Goal: Information Seeking & Learning: Learn about a topic

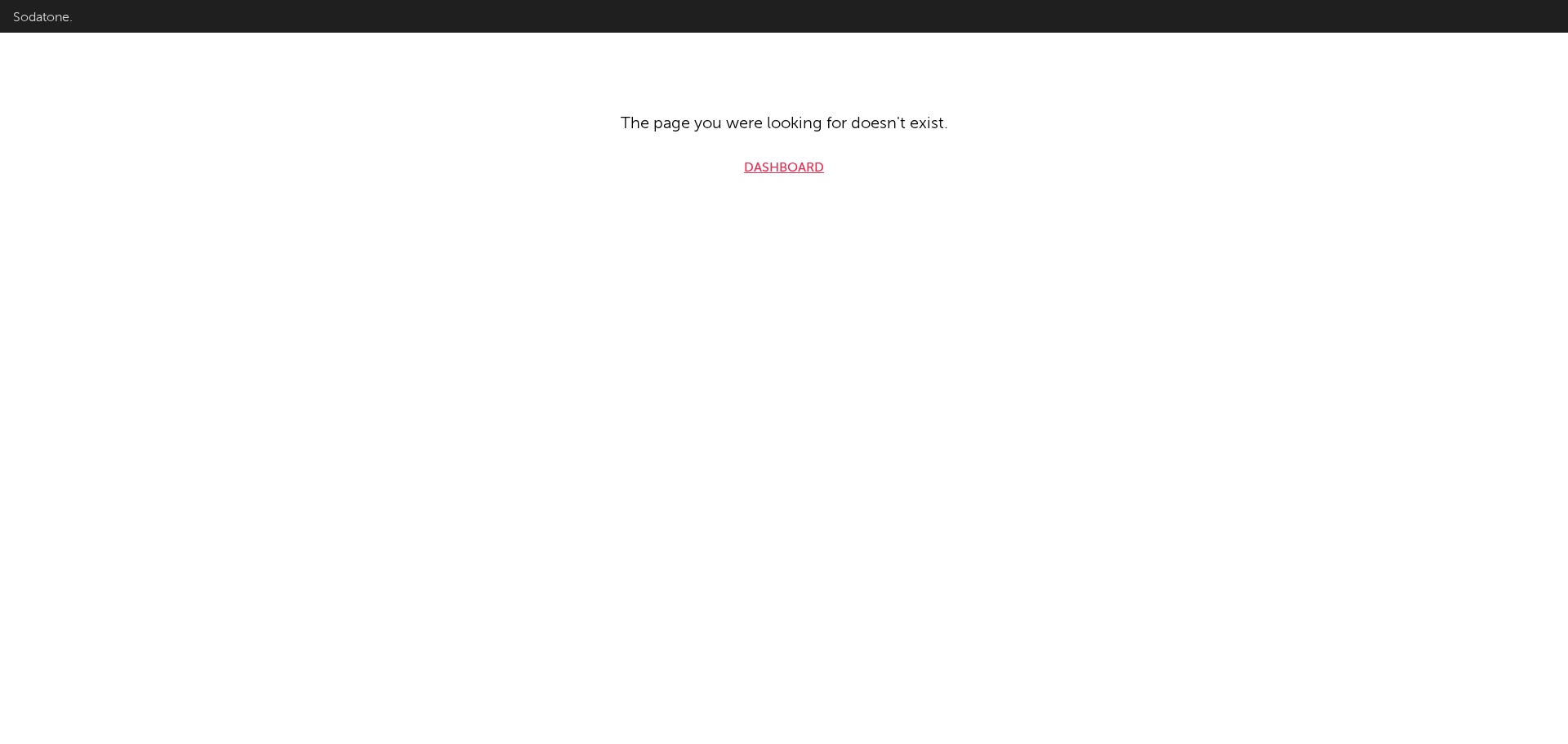
click at [793, 166] on link "Dashboard" at bounding box center [784, 168] width 80 height 19
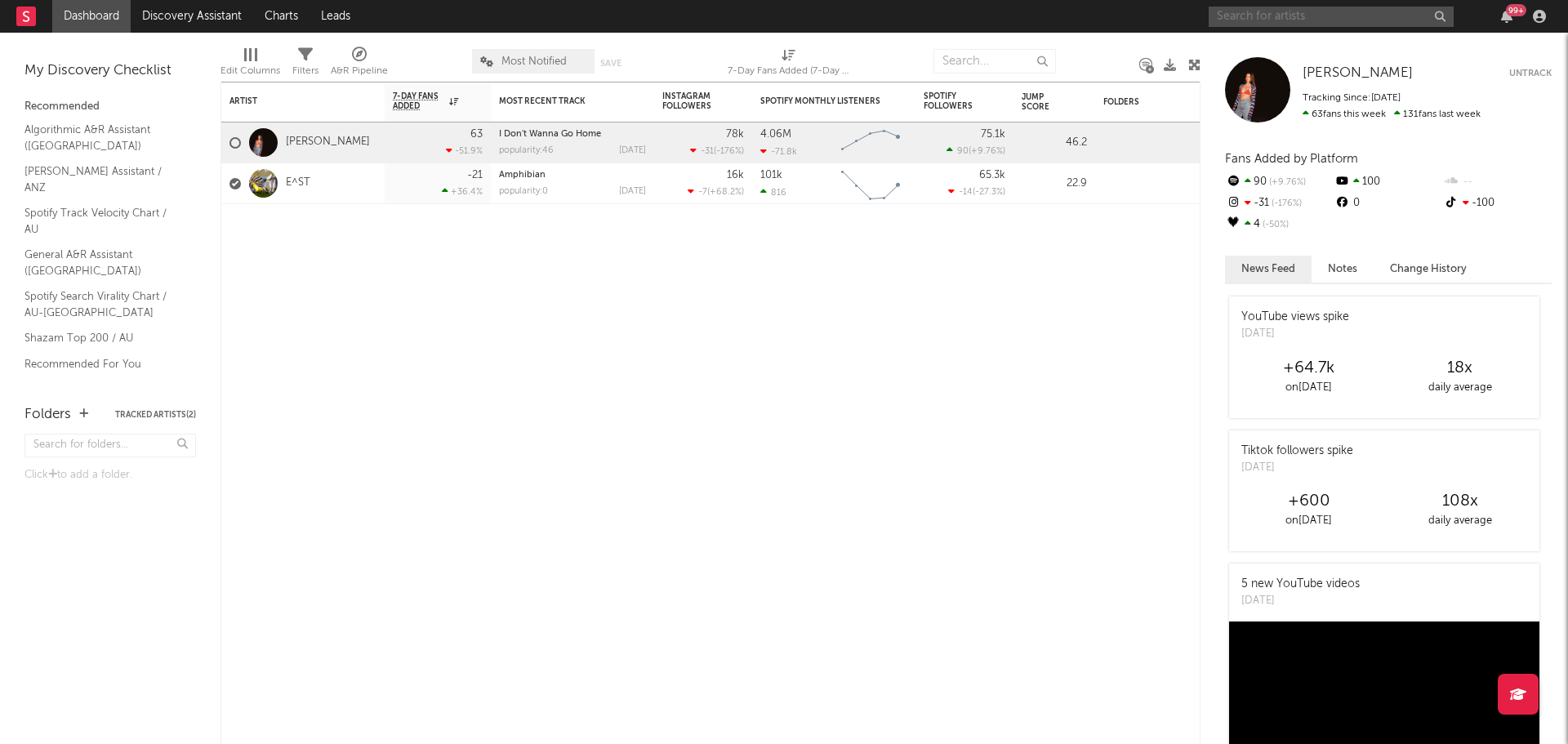
click at [1309, 11] on input "text" at bounding box center [1331, 16] width 245 height 20
click at [1309, 17] on input "kingfishr" at bounding box center [1331, 16] width 245 height 20
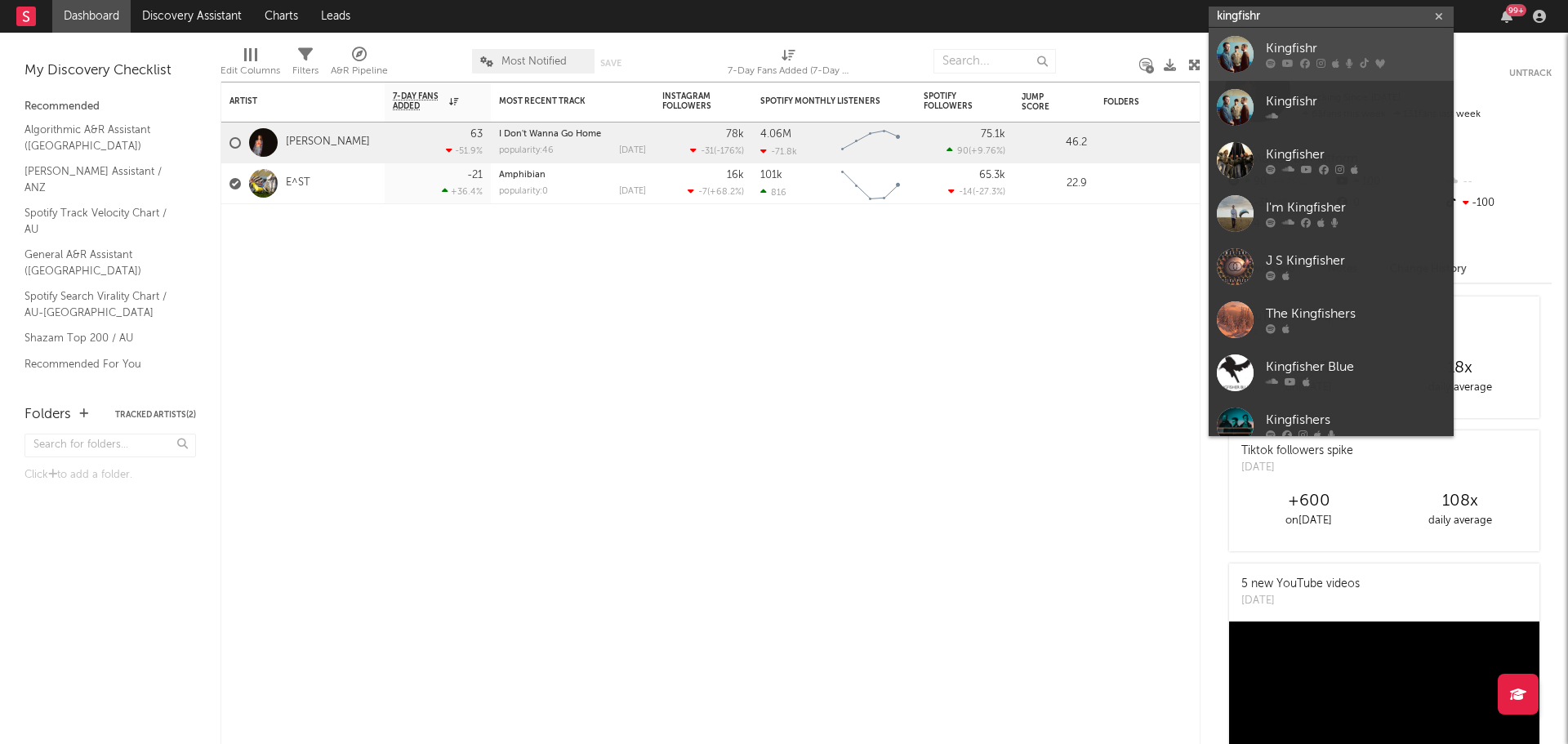
type input "kingfishr"
click at [1333, 54] on div "Kingfishr" at bounding box center [1356, 49] width 180 height 19
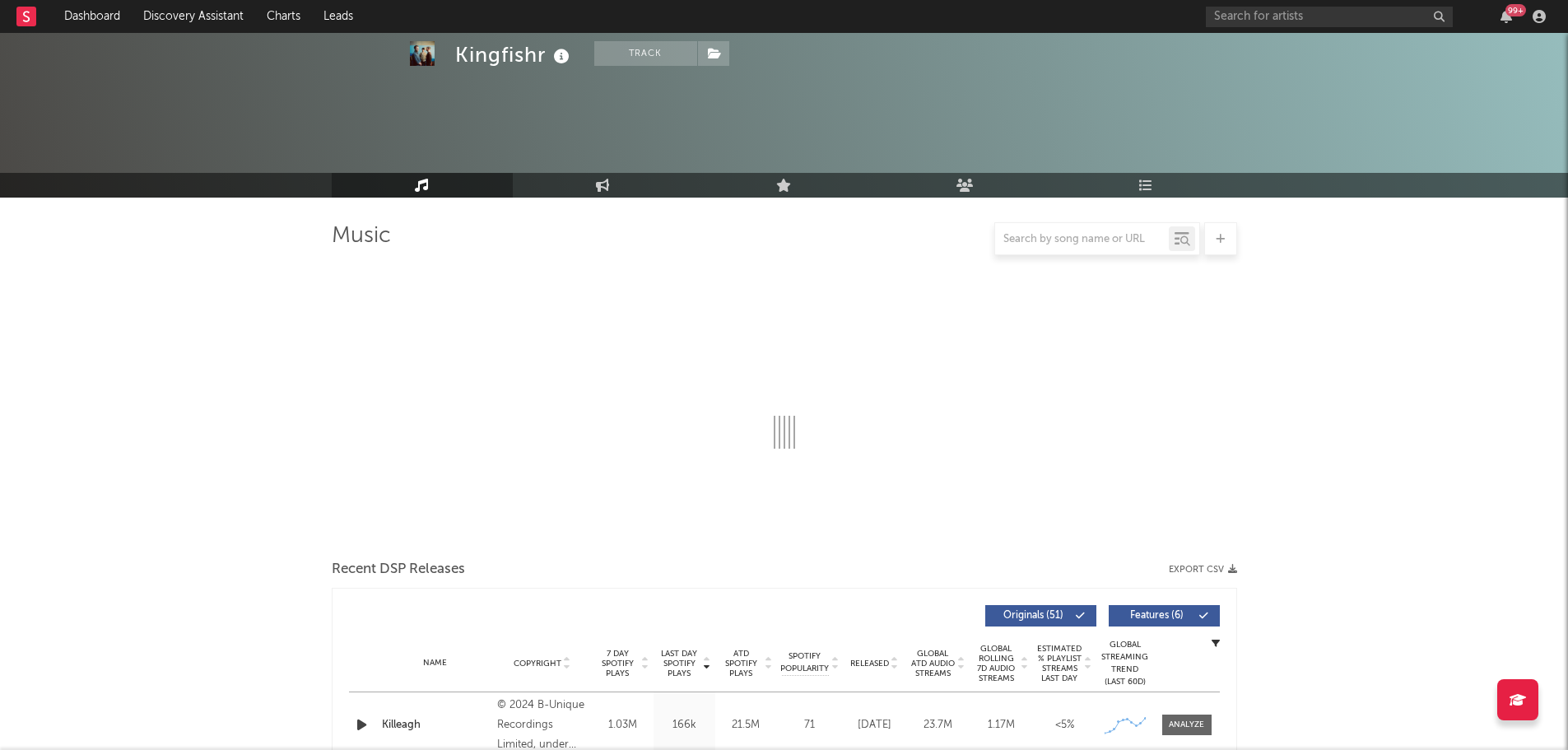
select select "6m"
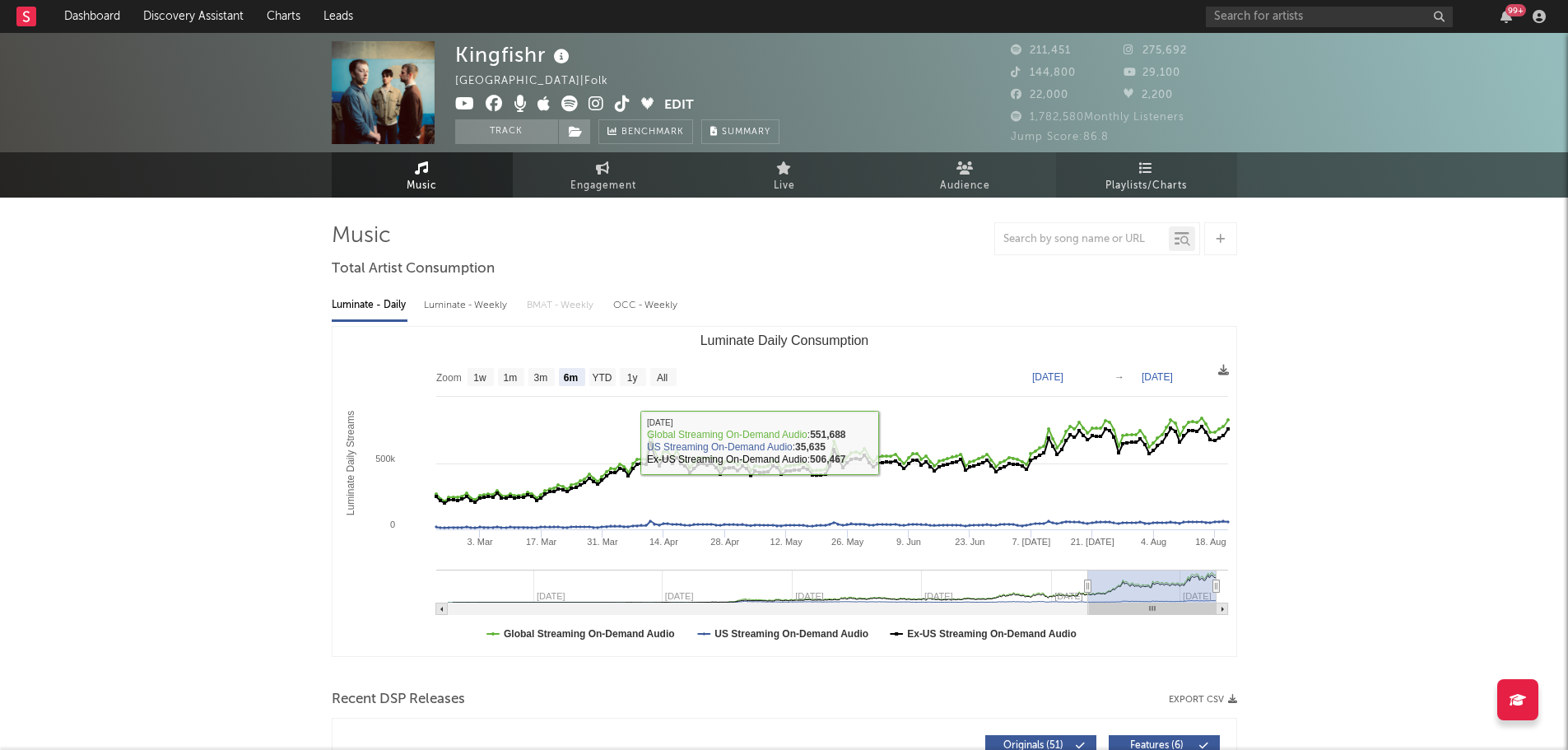
click at [1150, 176] on span "Playlists/Charts" at bounding box center [1146, 186] width 82 height 20
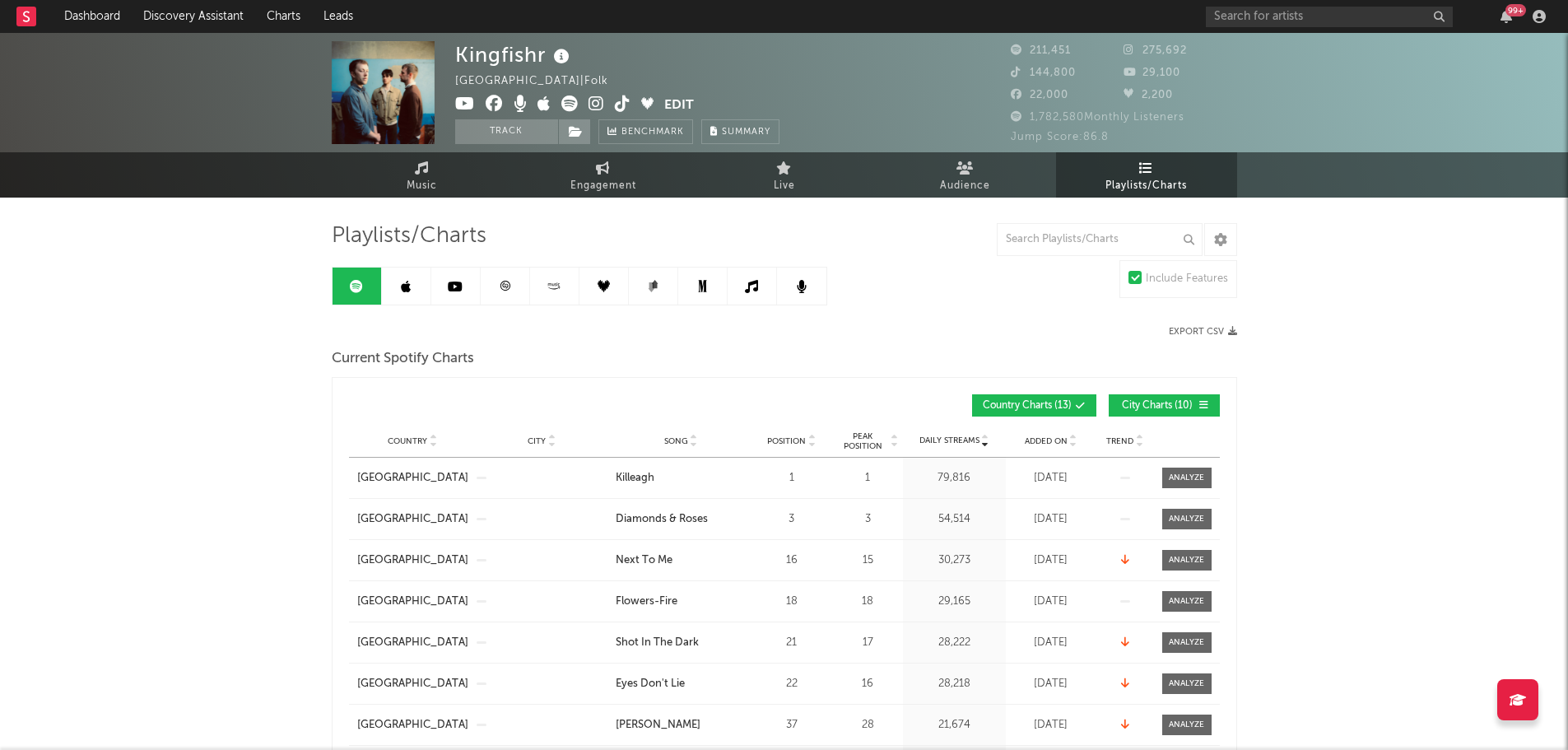
click at [1156, 405] on span "City Charts ( 10 )" at bounding box center [1157, 406] width 75 height 10
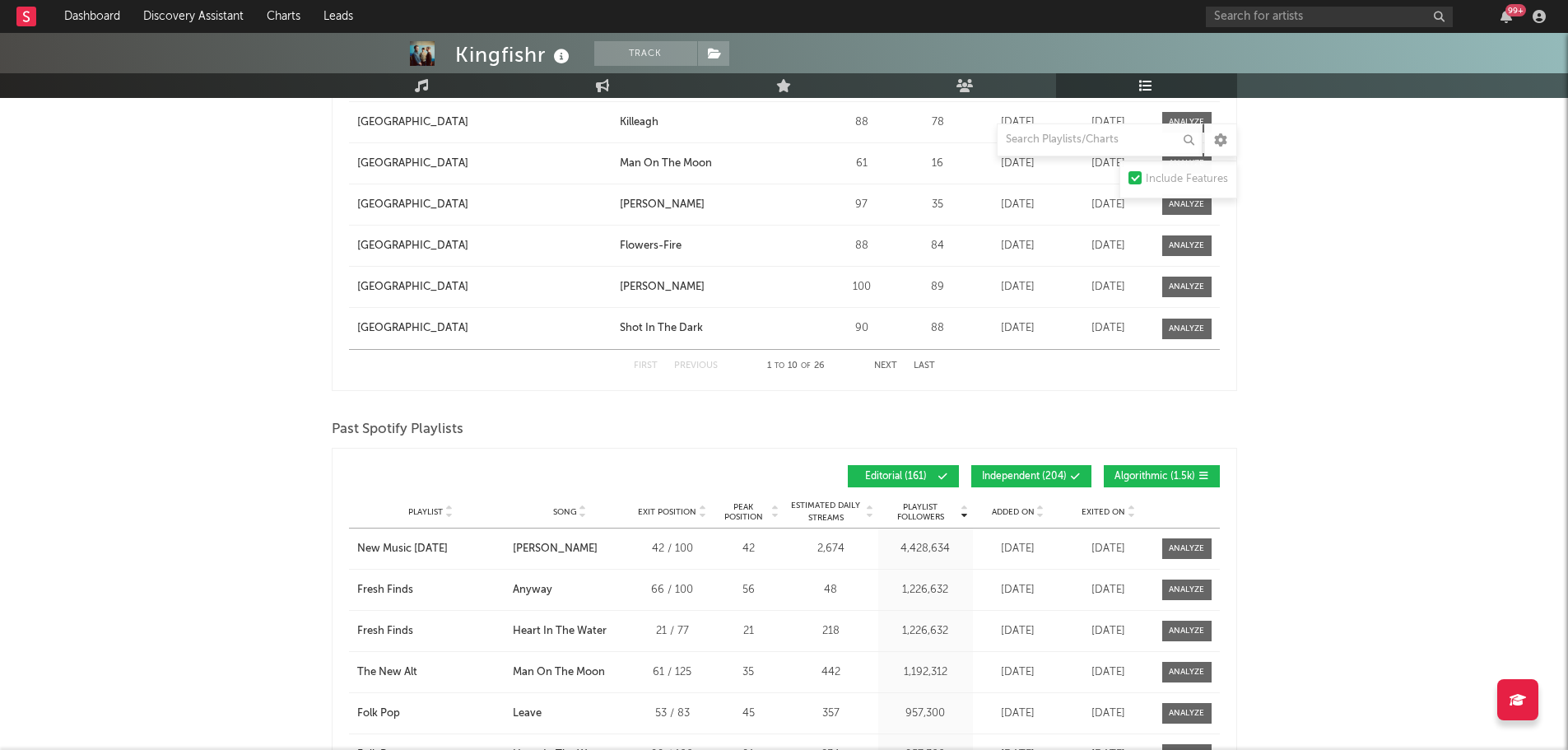
scroll to position [2880, 0]
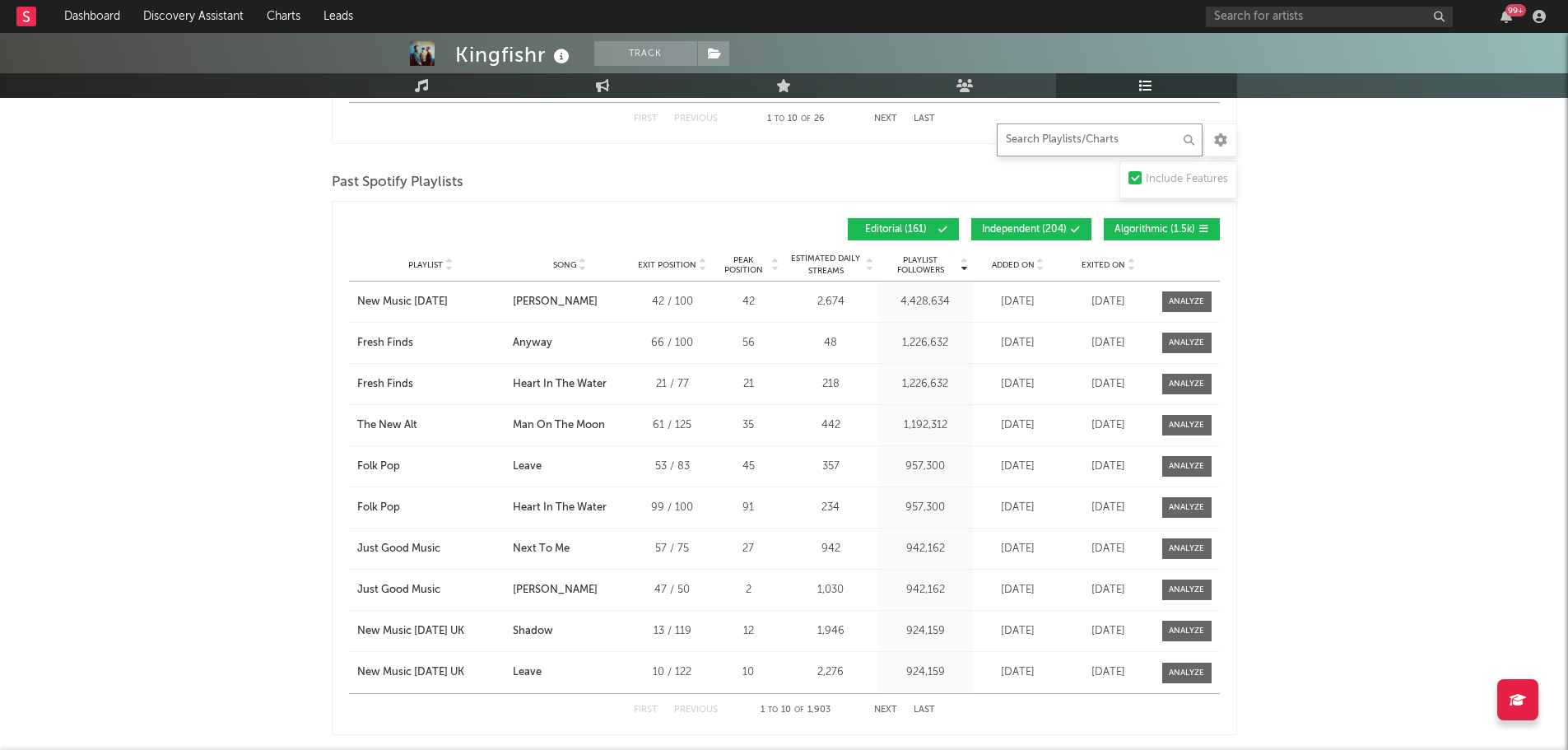
click at [1036, 153] on input "text" at bounding box center [1100, 139] width 206 height 33
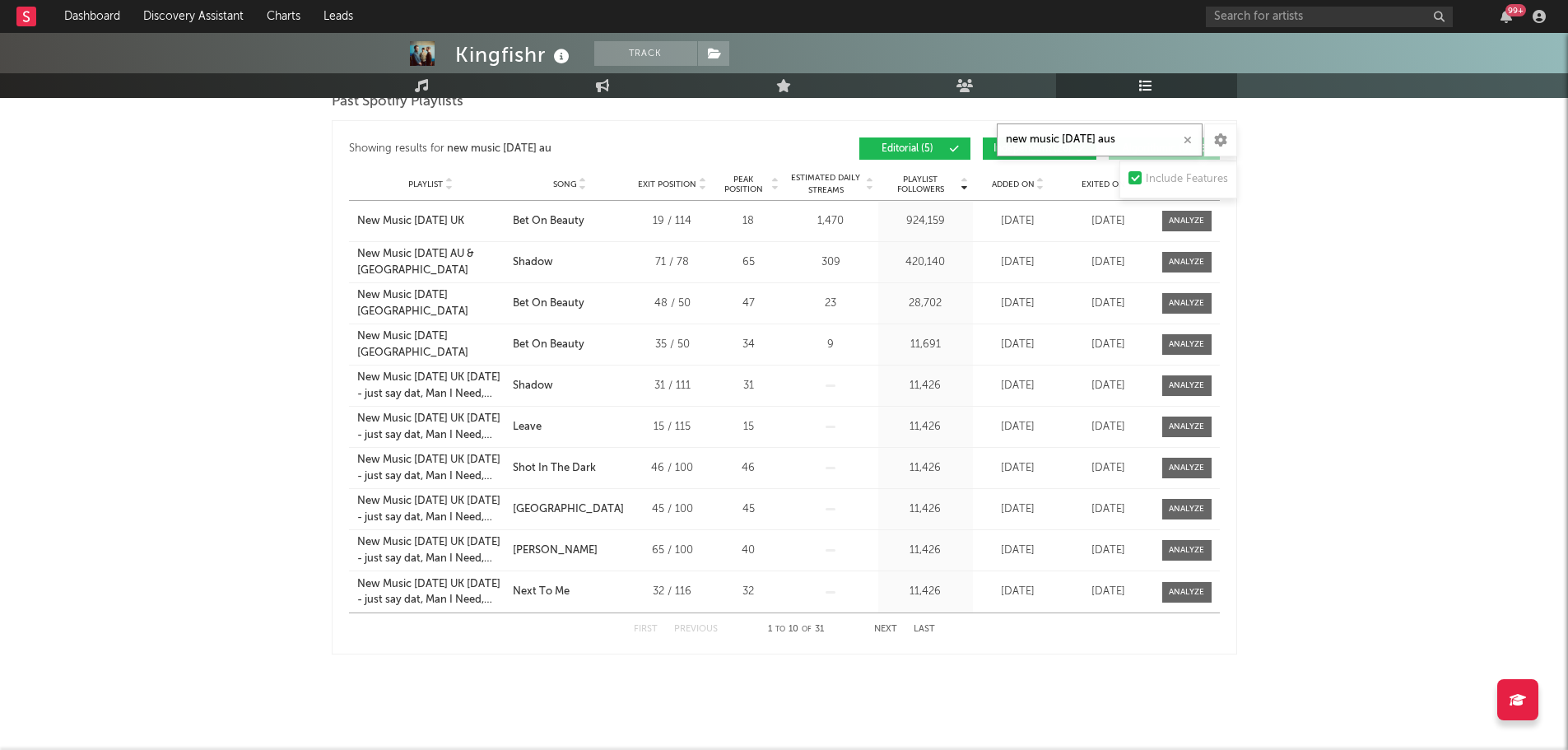
scroll to position [1054, 0]
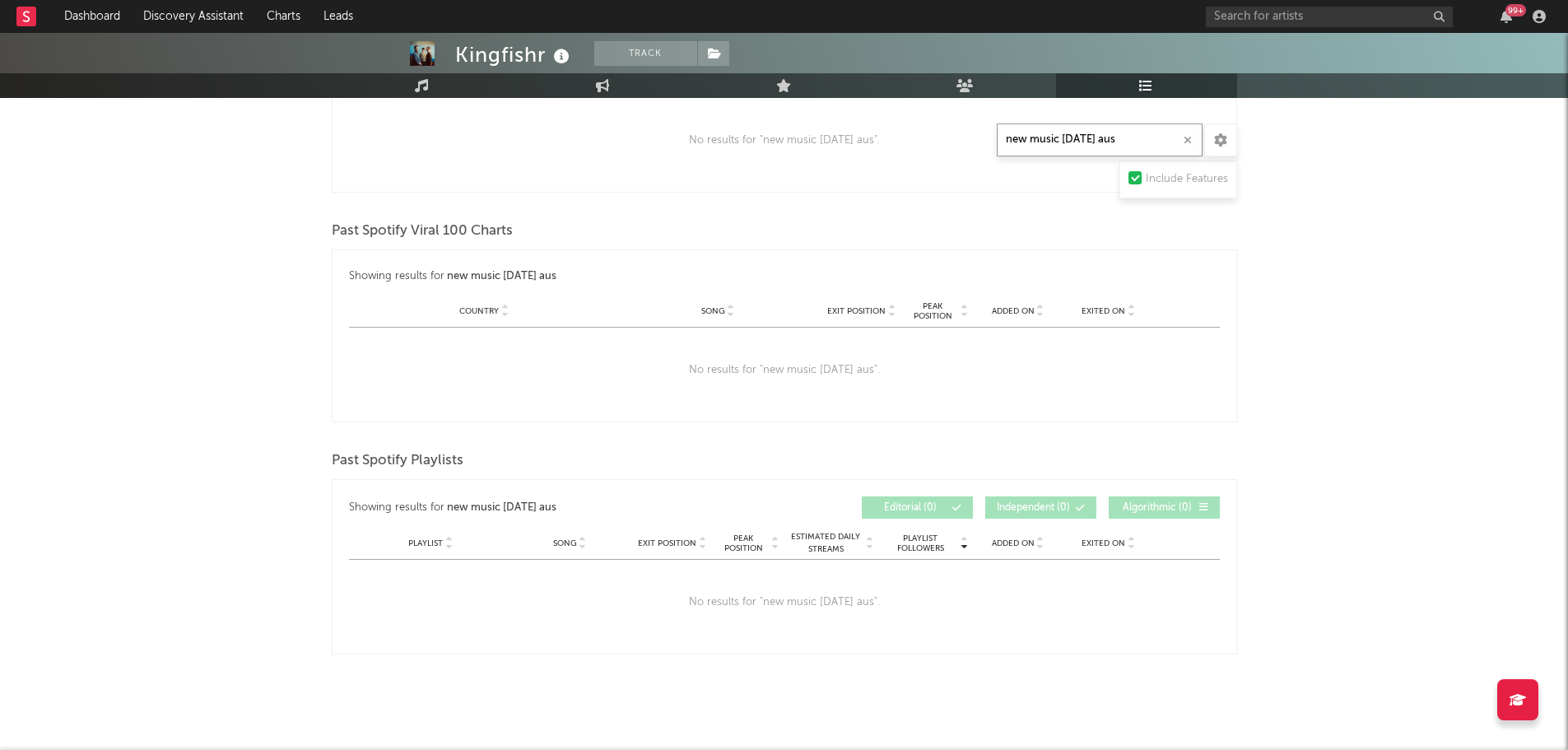
type input "new music [DATE] aus"
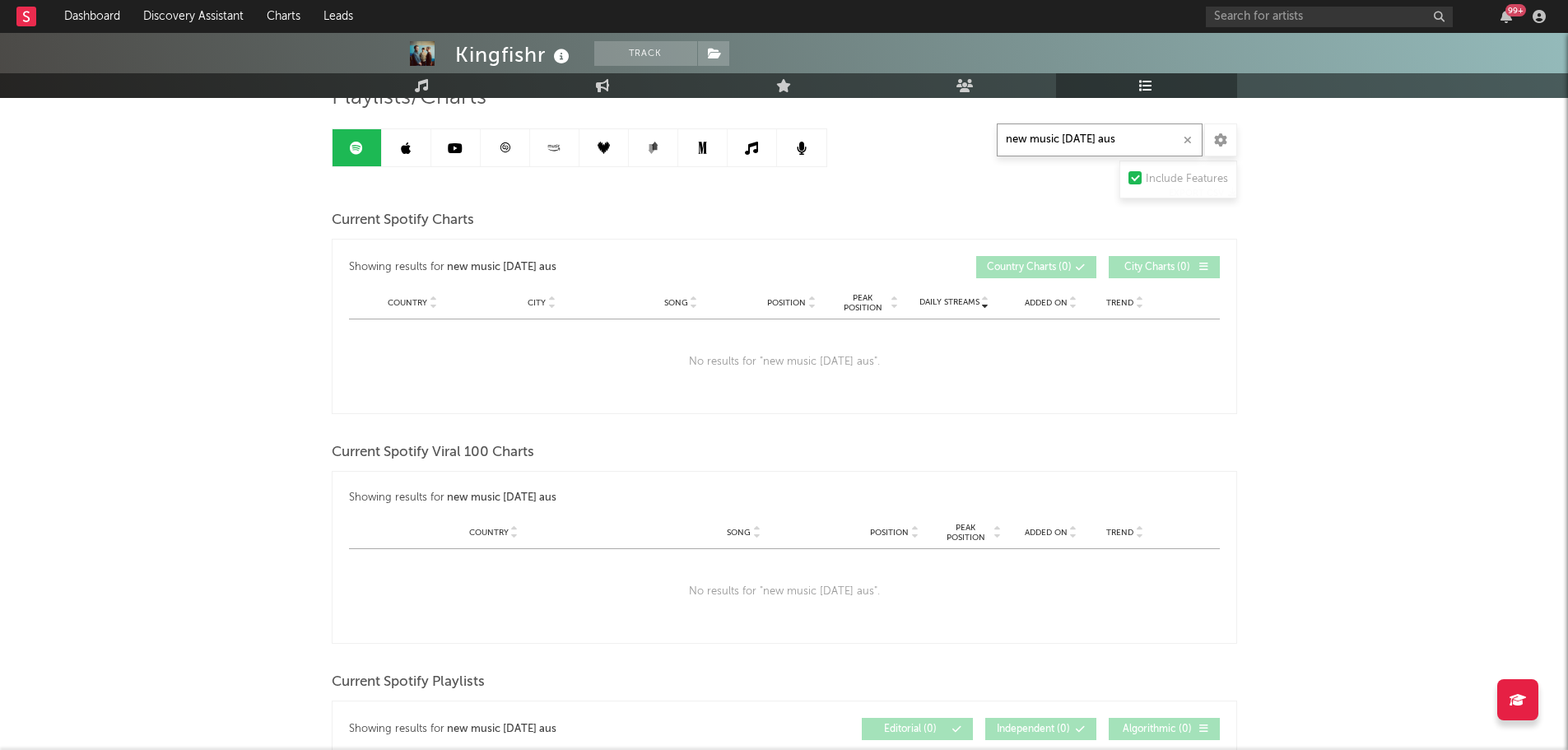
scroll to position [0, 0]
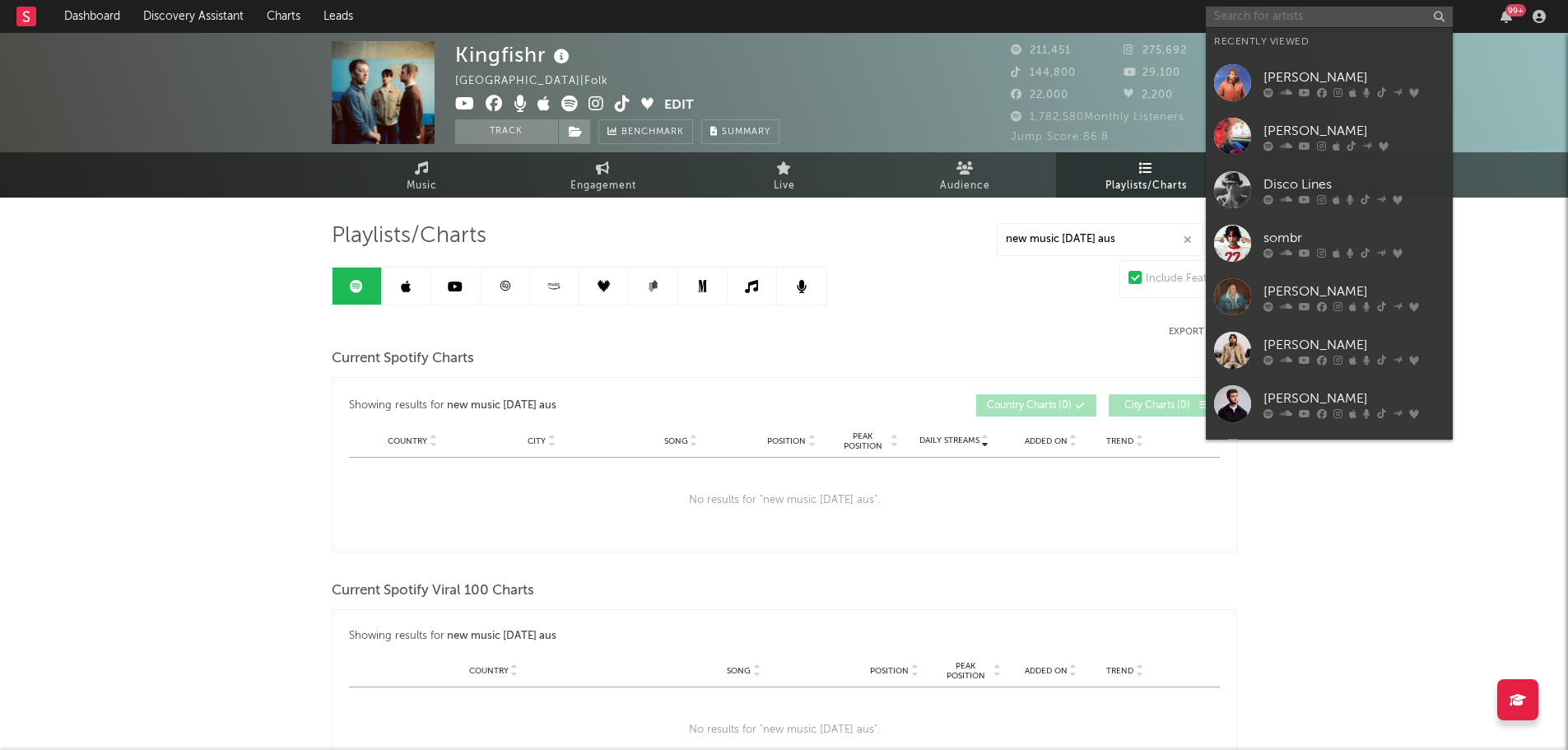
click at [1234, 10] on input "text" at bounding box center [1329, 16] width 247 height 20
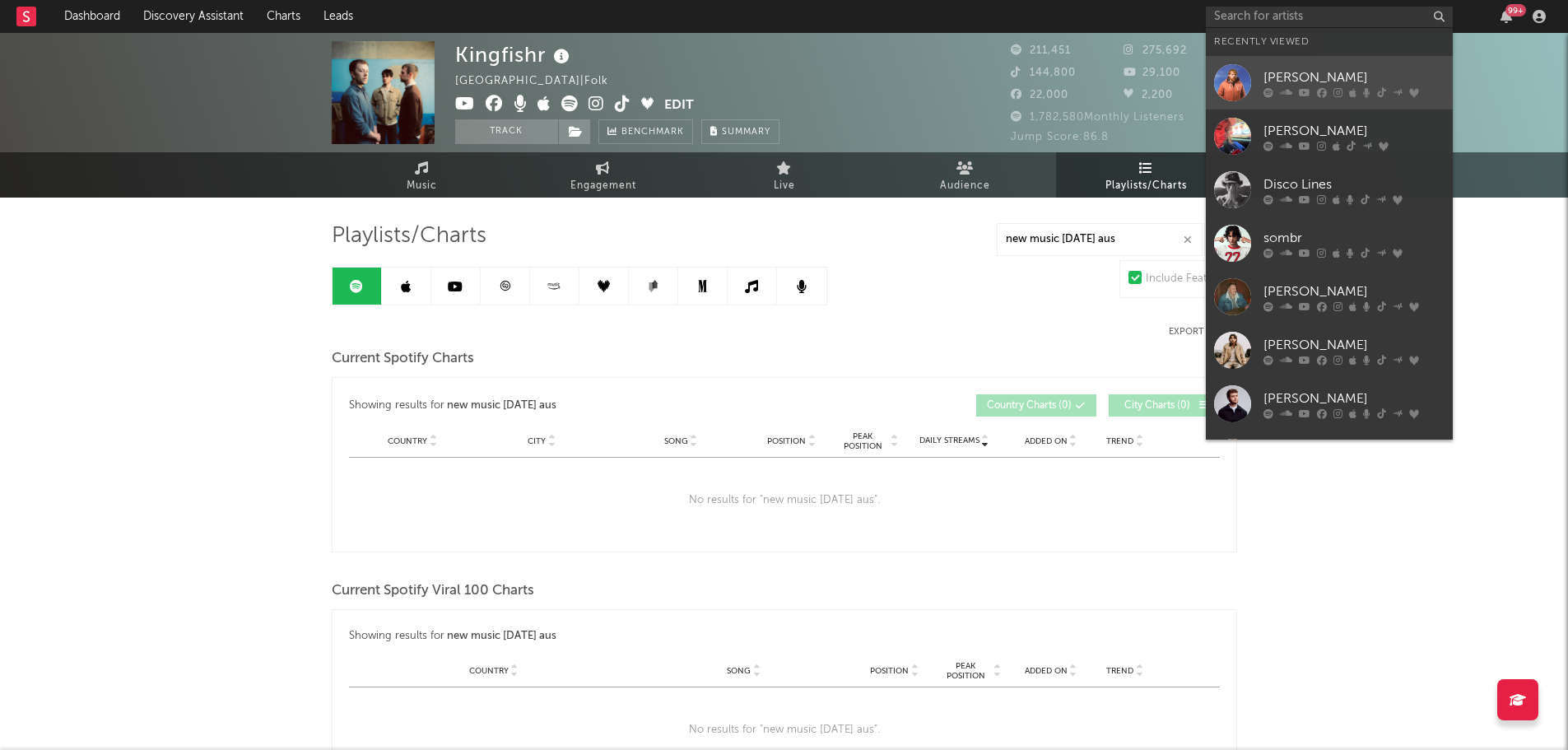
click at [1259, 82] on link "[PERSON_NAME]" at bounding box center [1329, 83] width 247 height 53
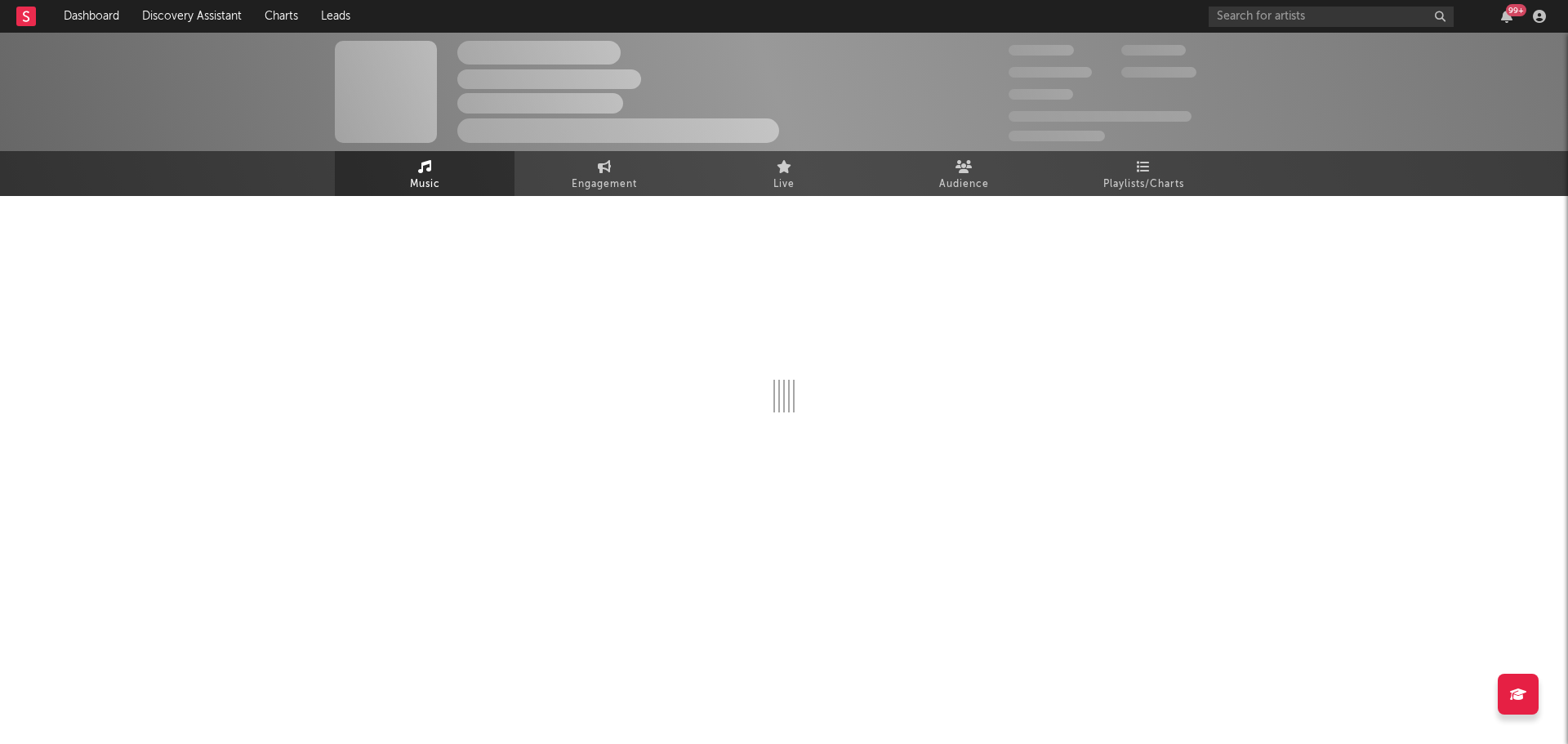
select select "6m"
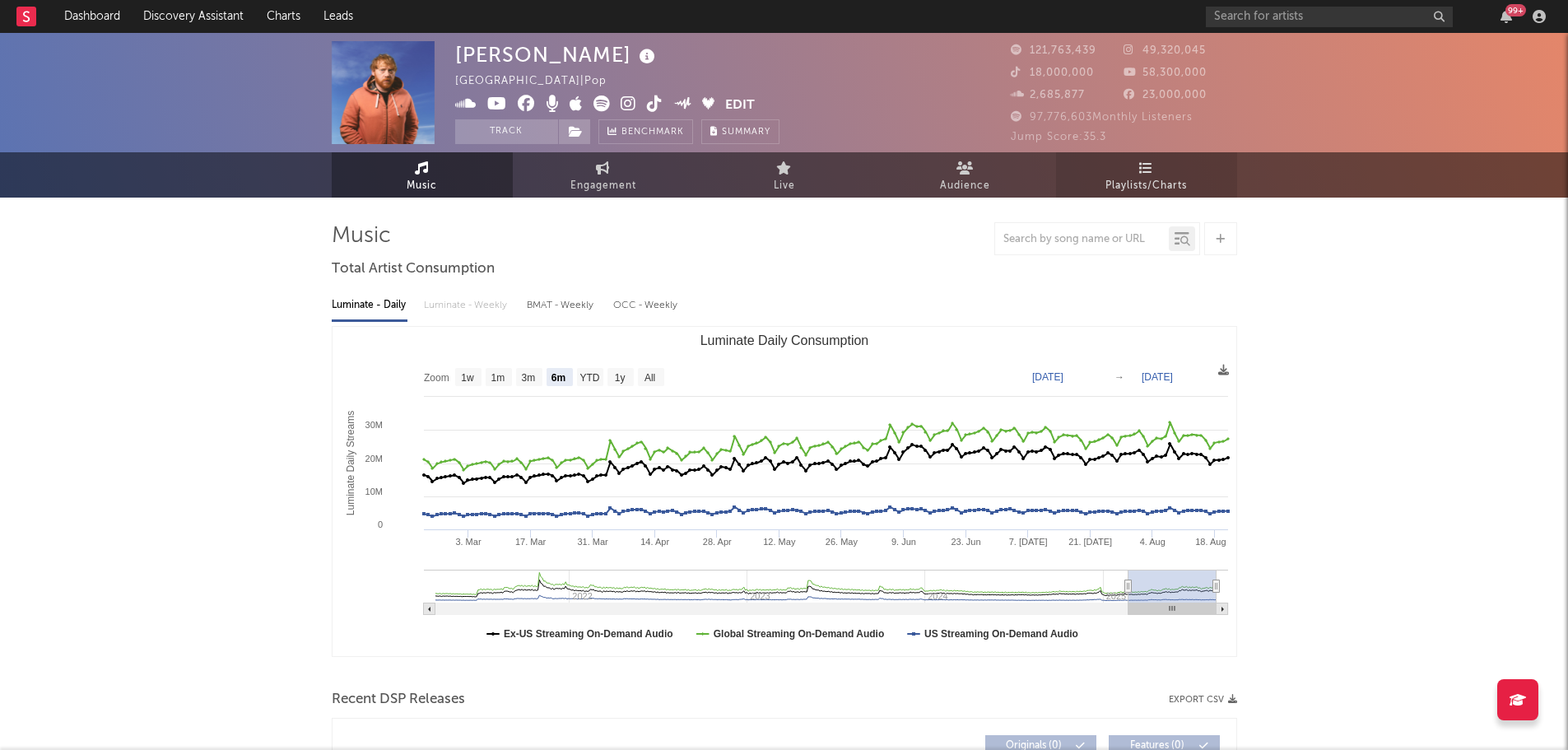
click at [1141, 156] on link "Playlists/Charts" at bounding box center [1147, 175] width 181 height 45
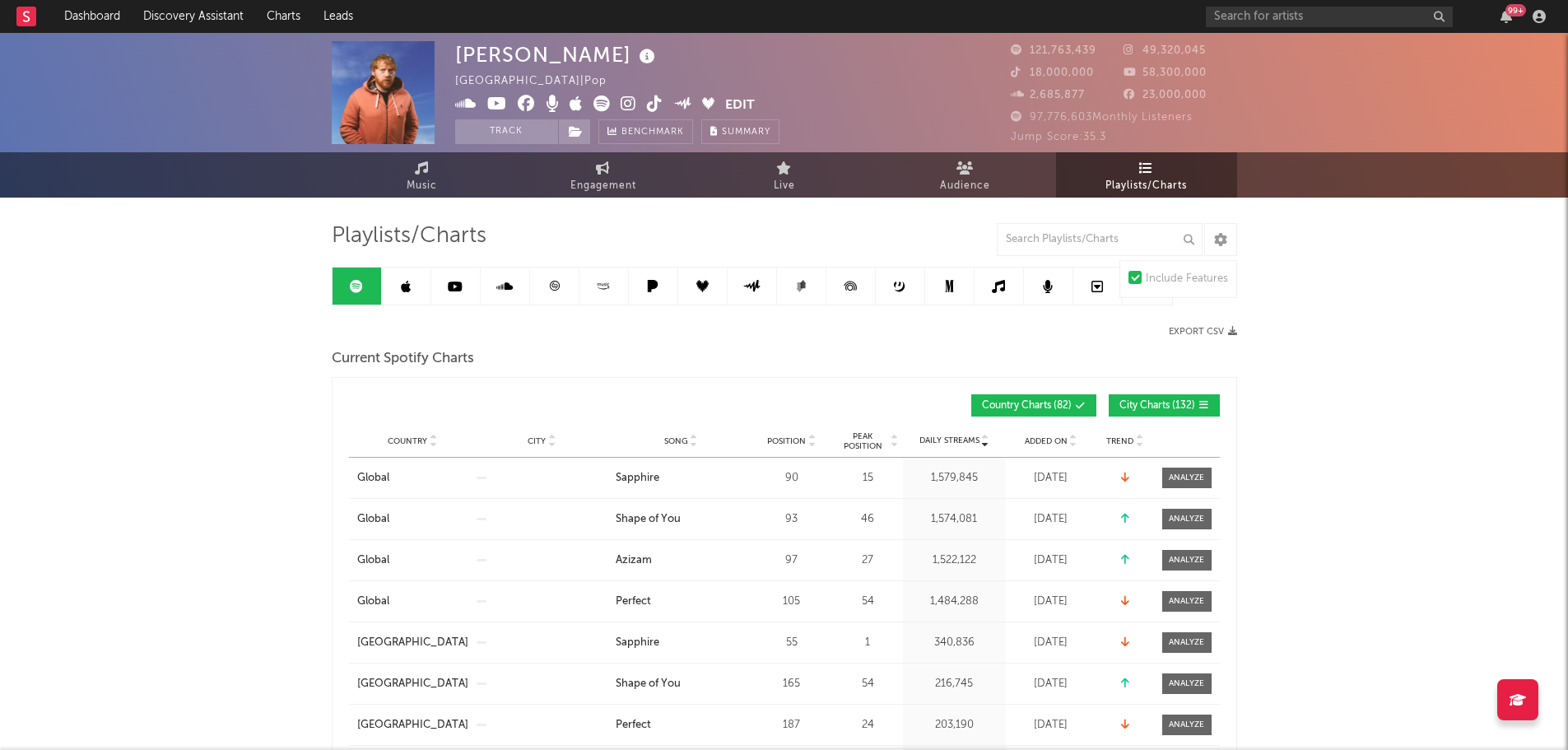
click at [1180, 401] on span "City Charts ( 132 )" at bounding box center [1157, 406] width 75 height 10
click at [1118, 233] on input "text" at bounding box center [1100, 239] width 206 height 33
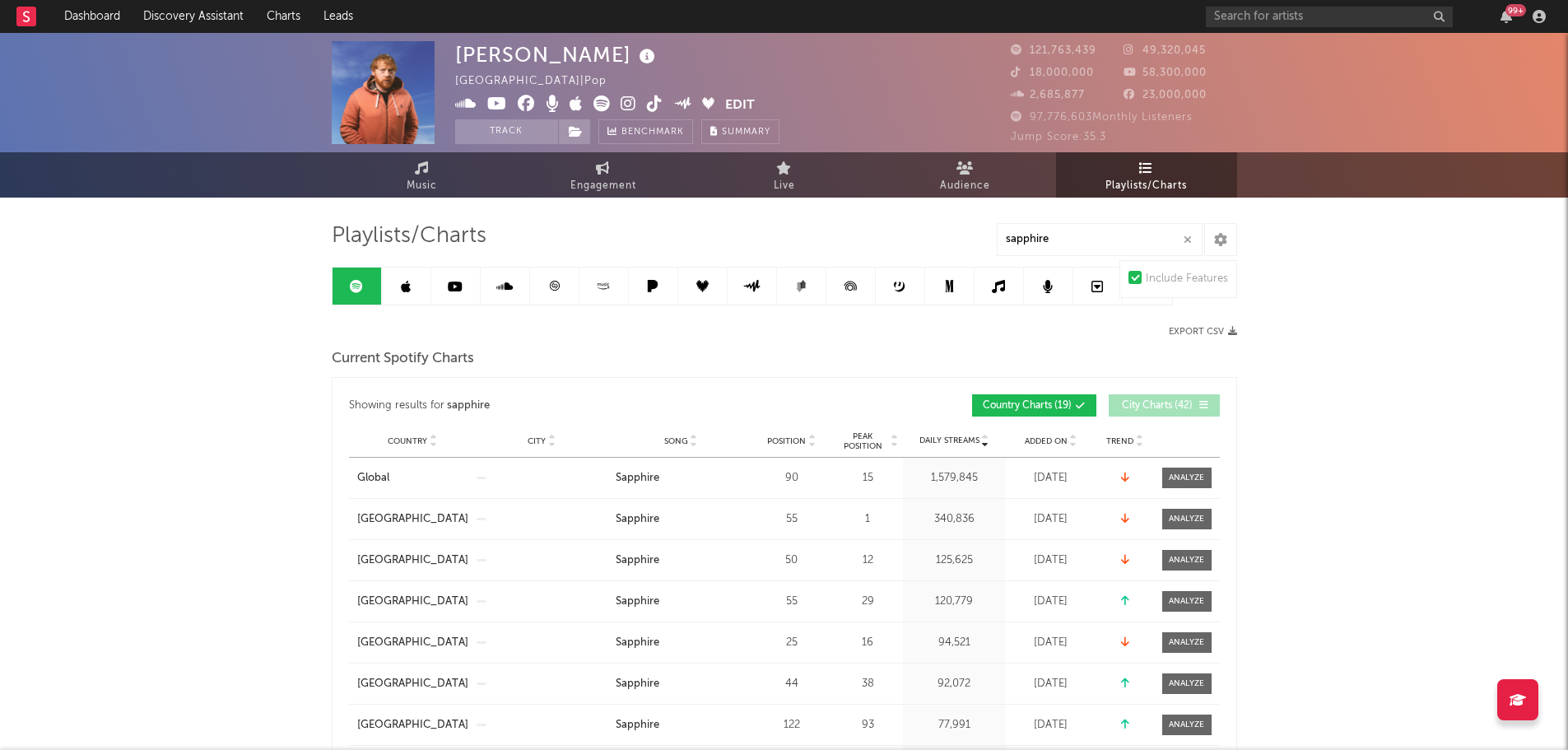
click at [787, 443] on span "Position" at bounding box center [787, 440] width 39 height 10
drag, startPoint x: 1059, startPoint y: 239, endPoint x: 965, endPoint y: 242, distance: 94.0
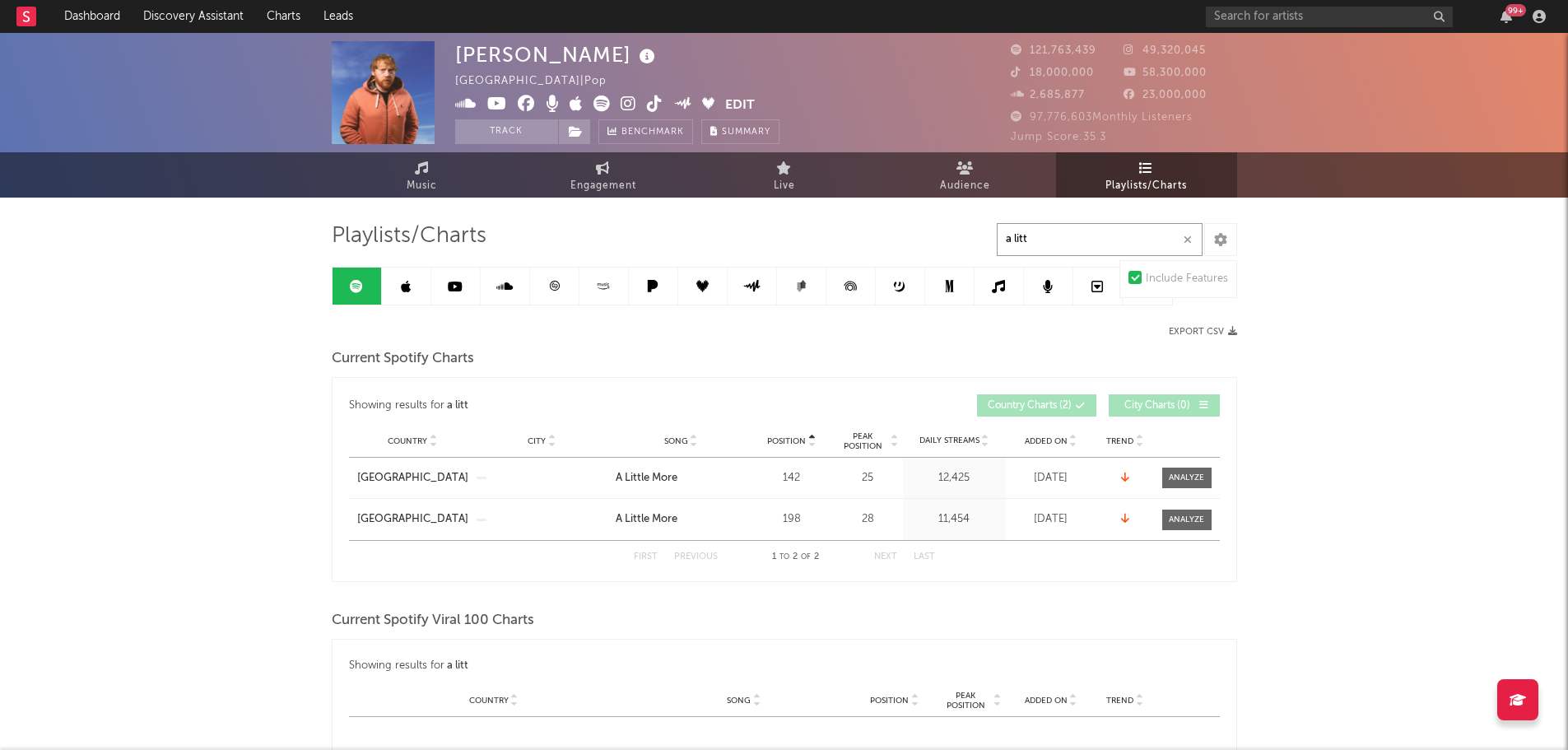
type input "a litt"
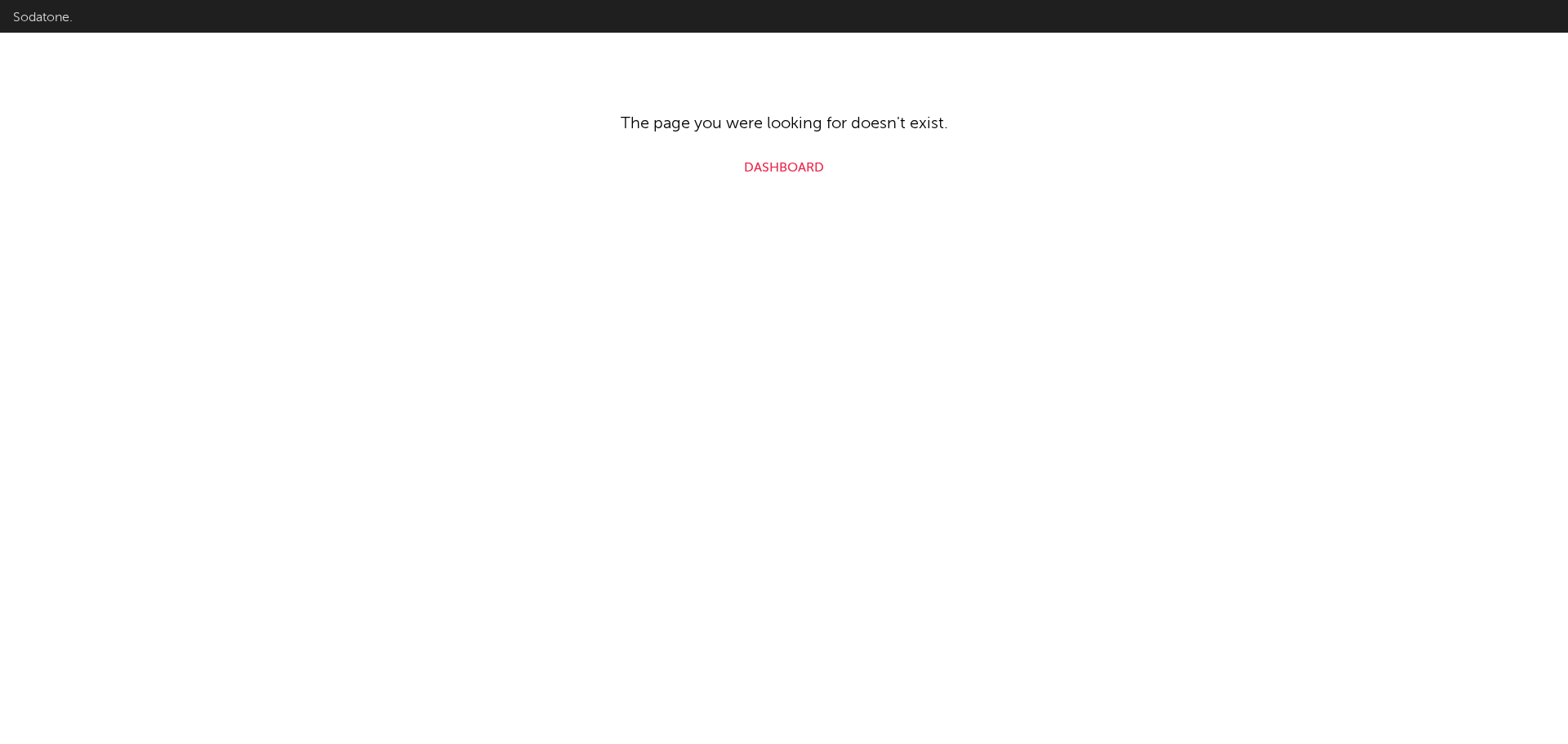
click at [816, 152] on div "Sodatone. The page you were looking for doesn't exist. Dashboard" at bounding box center [784, 89] width 1568 height 178
click at [805, 169] on link "Dashboard" at bounding box center [784, 168] width 80 height 19
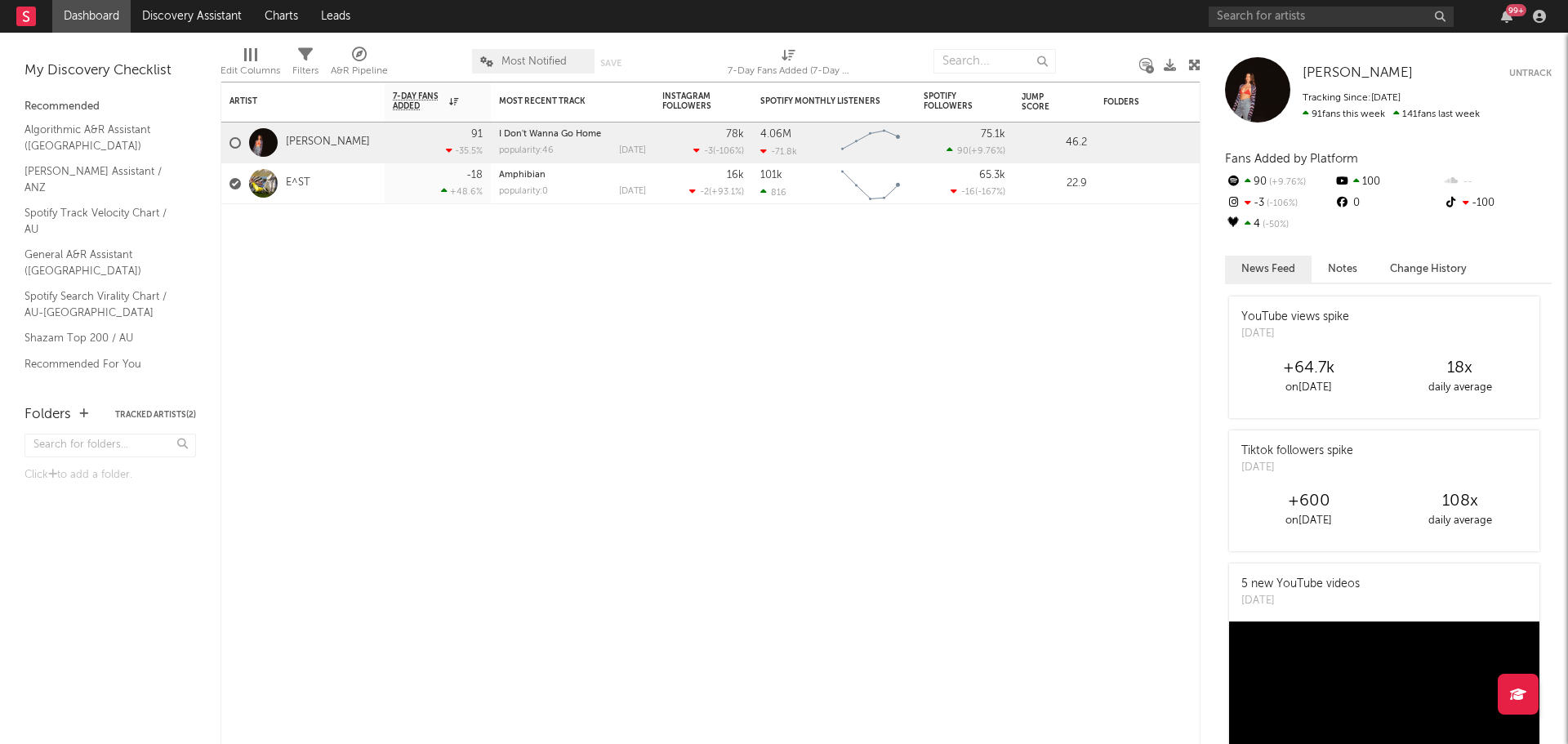
click at [1343, 33] on div "Kita Alexander Kita Alexander Untrack Tracking Since: December 5, 2019 91 fans …" at bounding box center [1384, 388] width 367 height 711
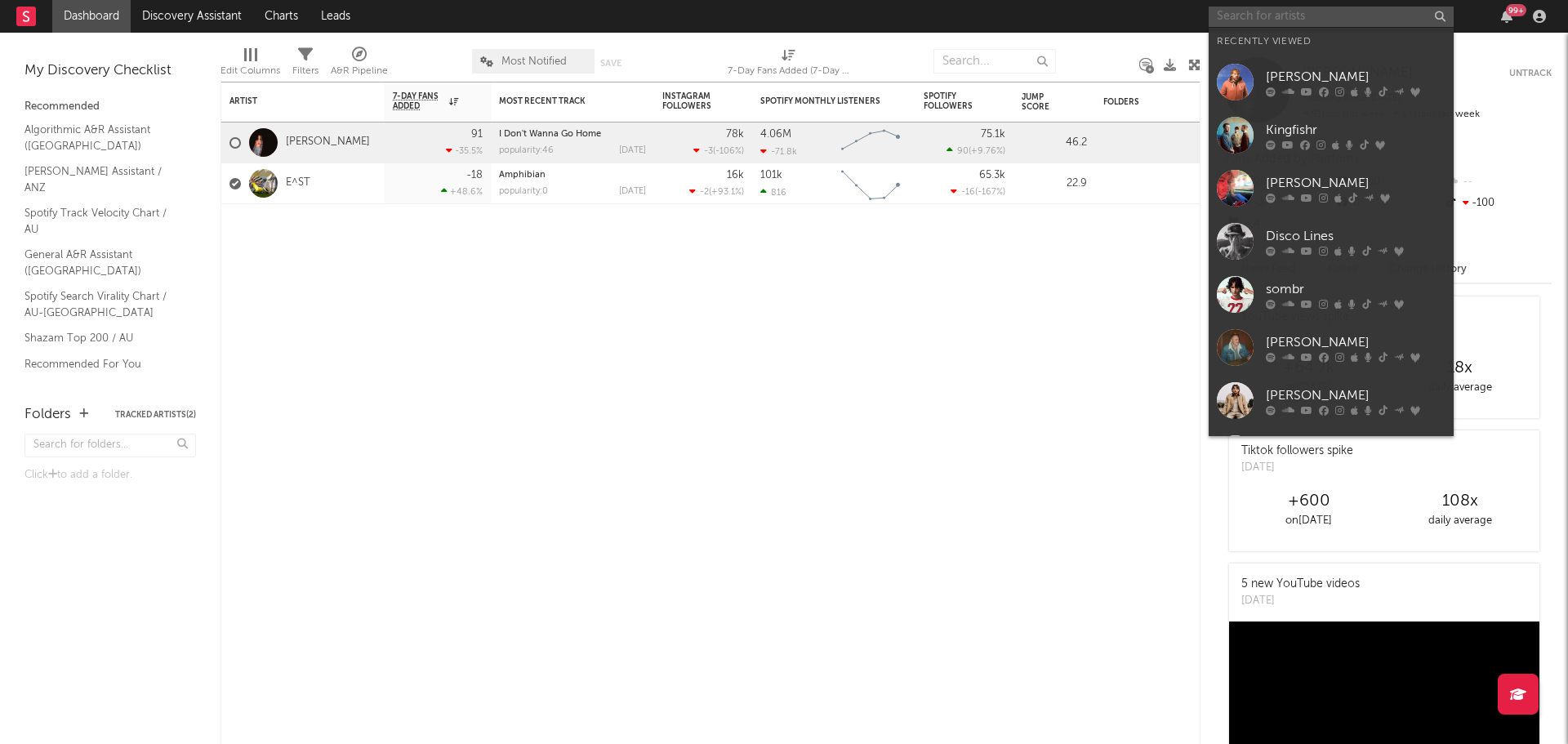
click at [1331, 20] on input "text" at bounding box center [1331, 16] width 245 height 20
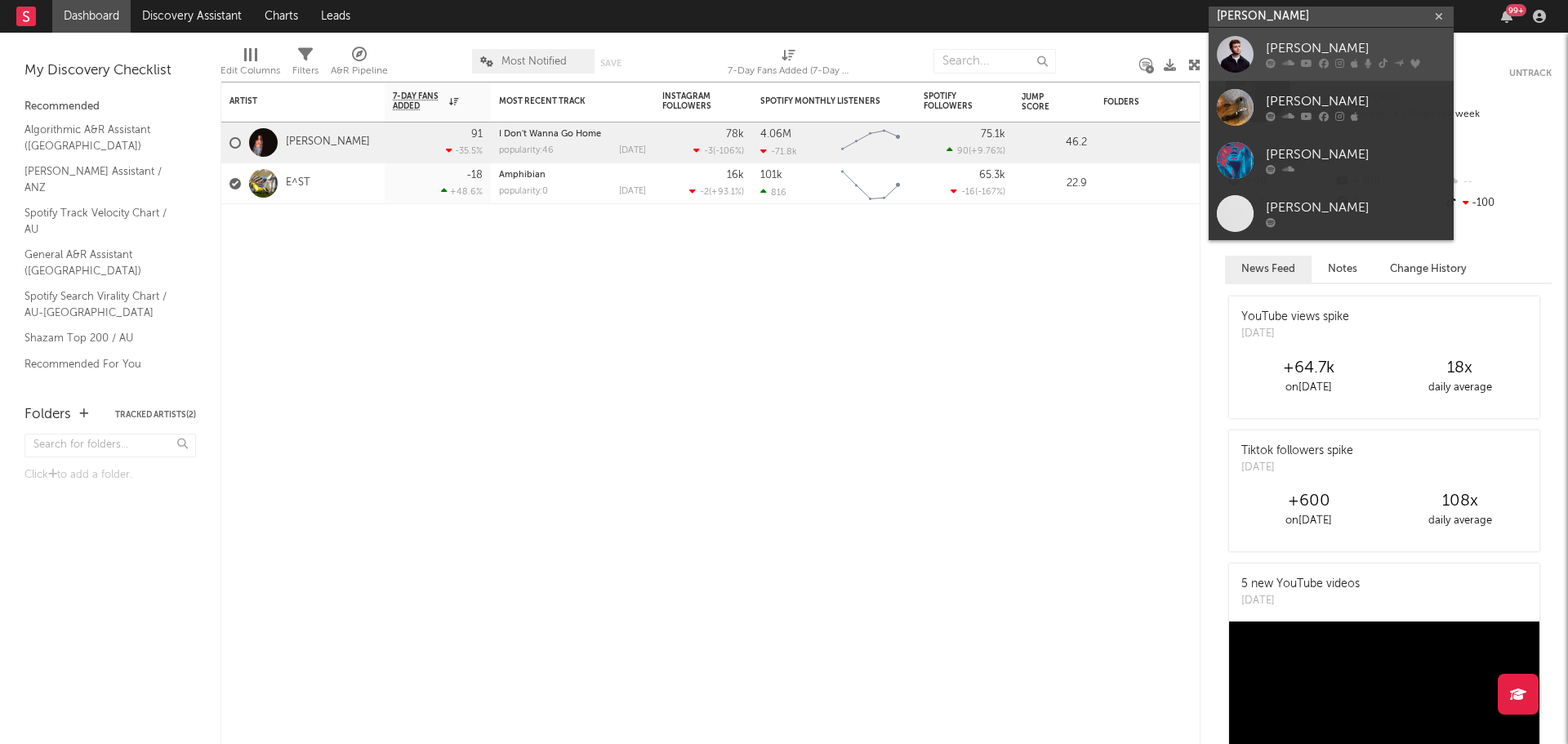
type input "alex warren"
click at [1319, 61] on icon at bounding box center [1323, 63] width 10 height 10
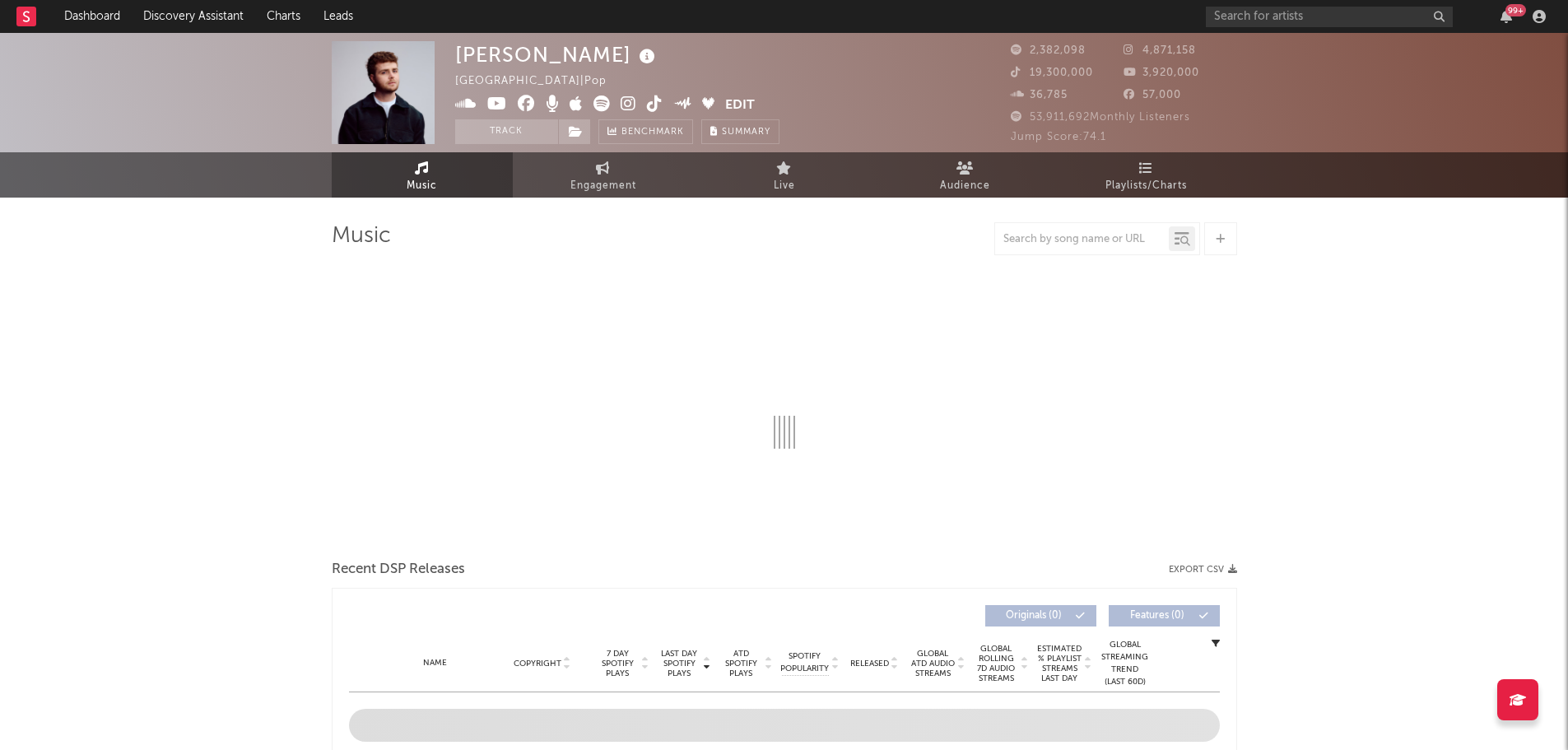
select select "6m"
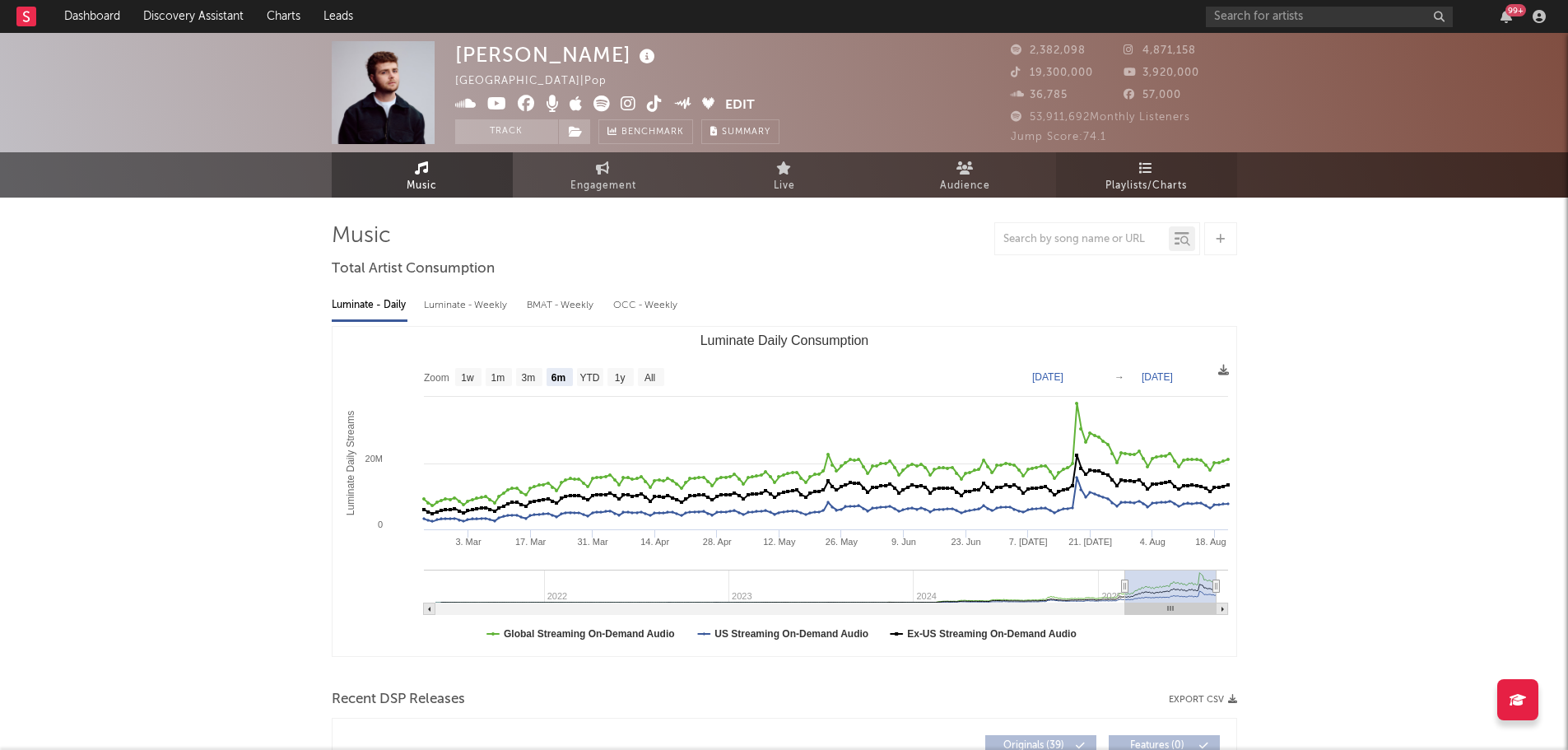
click at [1130, 169] on link "Playlists/Charts" at bounding box center [1147, 175] width 181 height 45
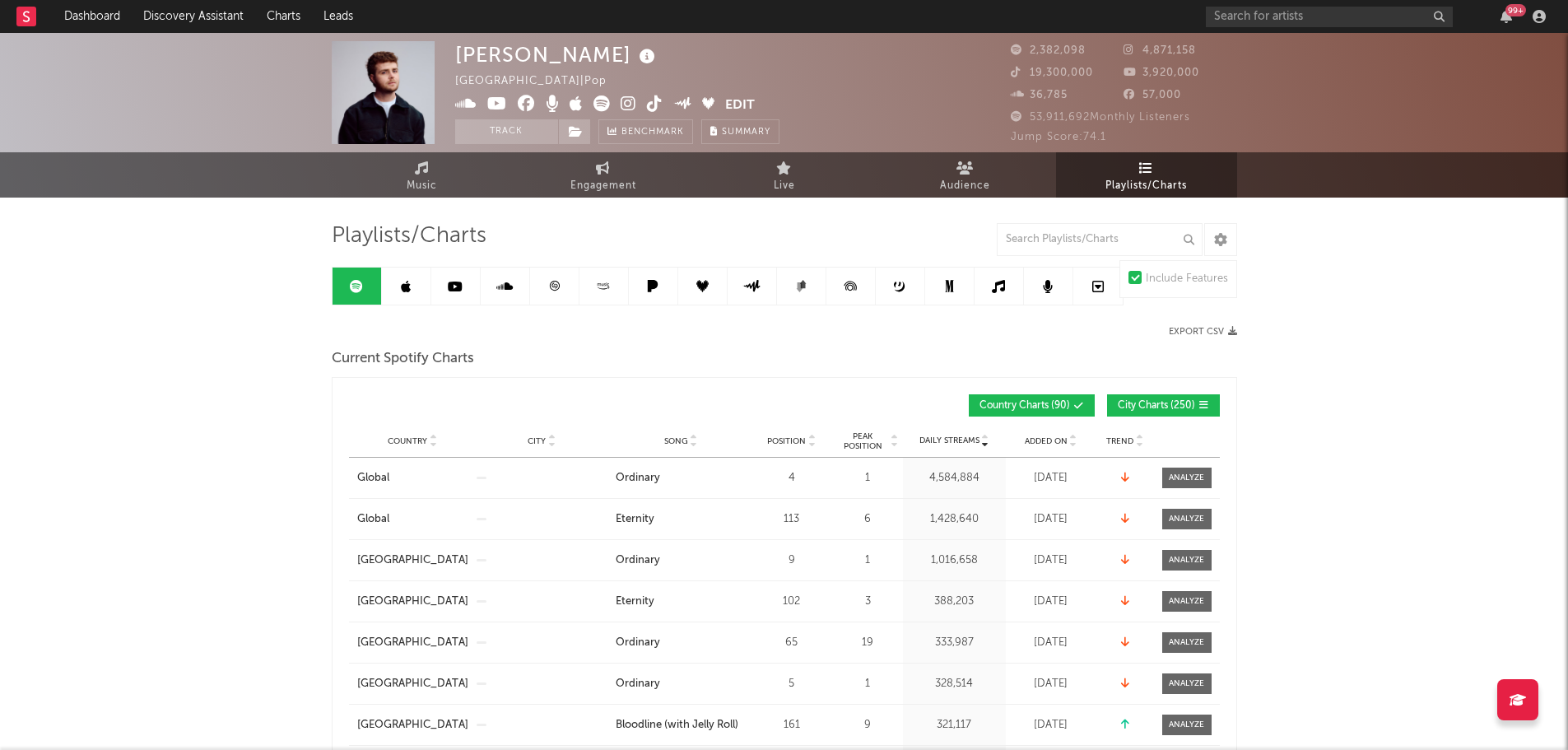
click at [1155, 410] on span "City Charts ( 250 )" at bounding box center [1156, 406] width 77 height 10
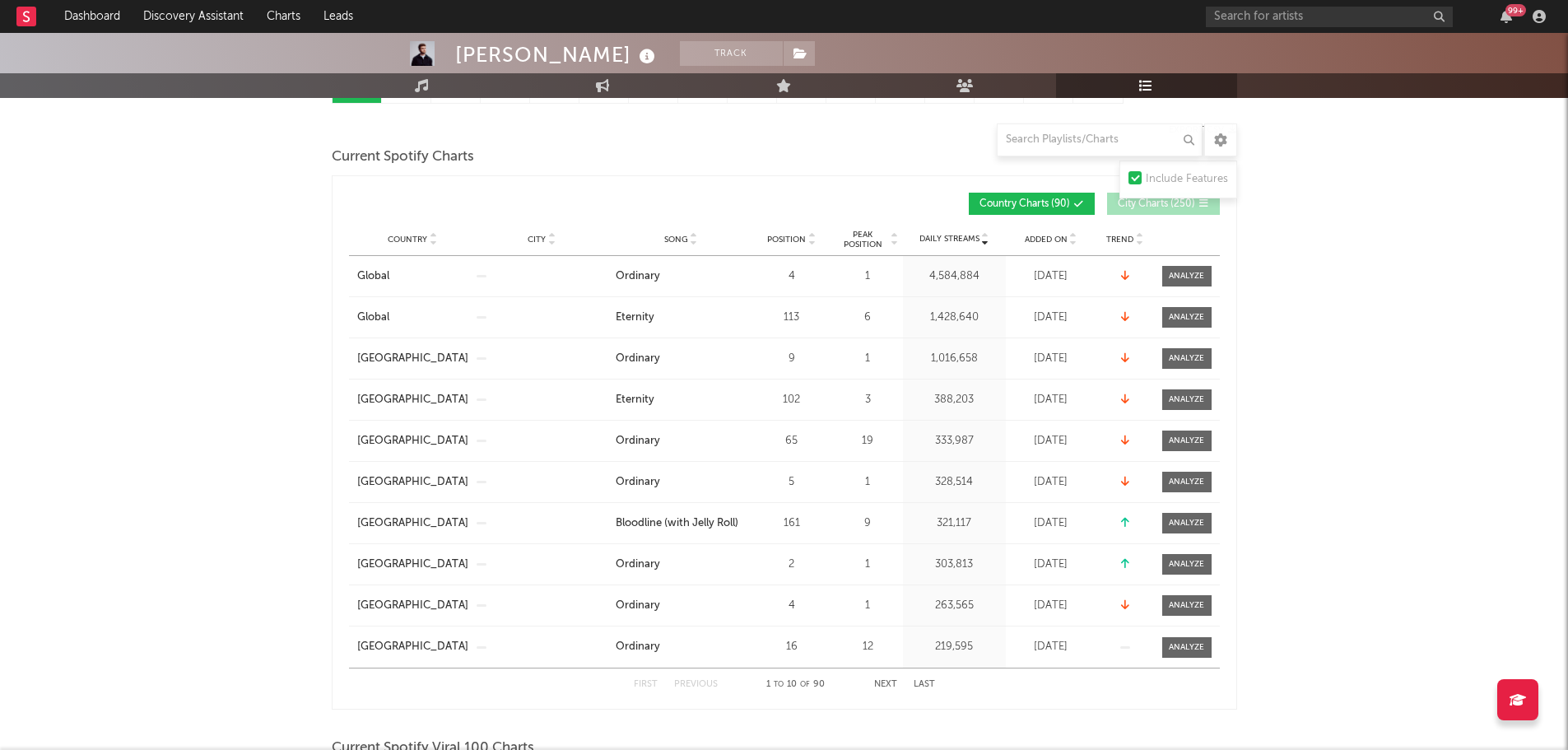
scroll to position [247, 0]
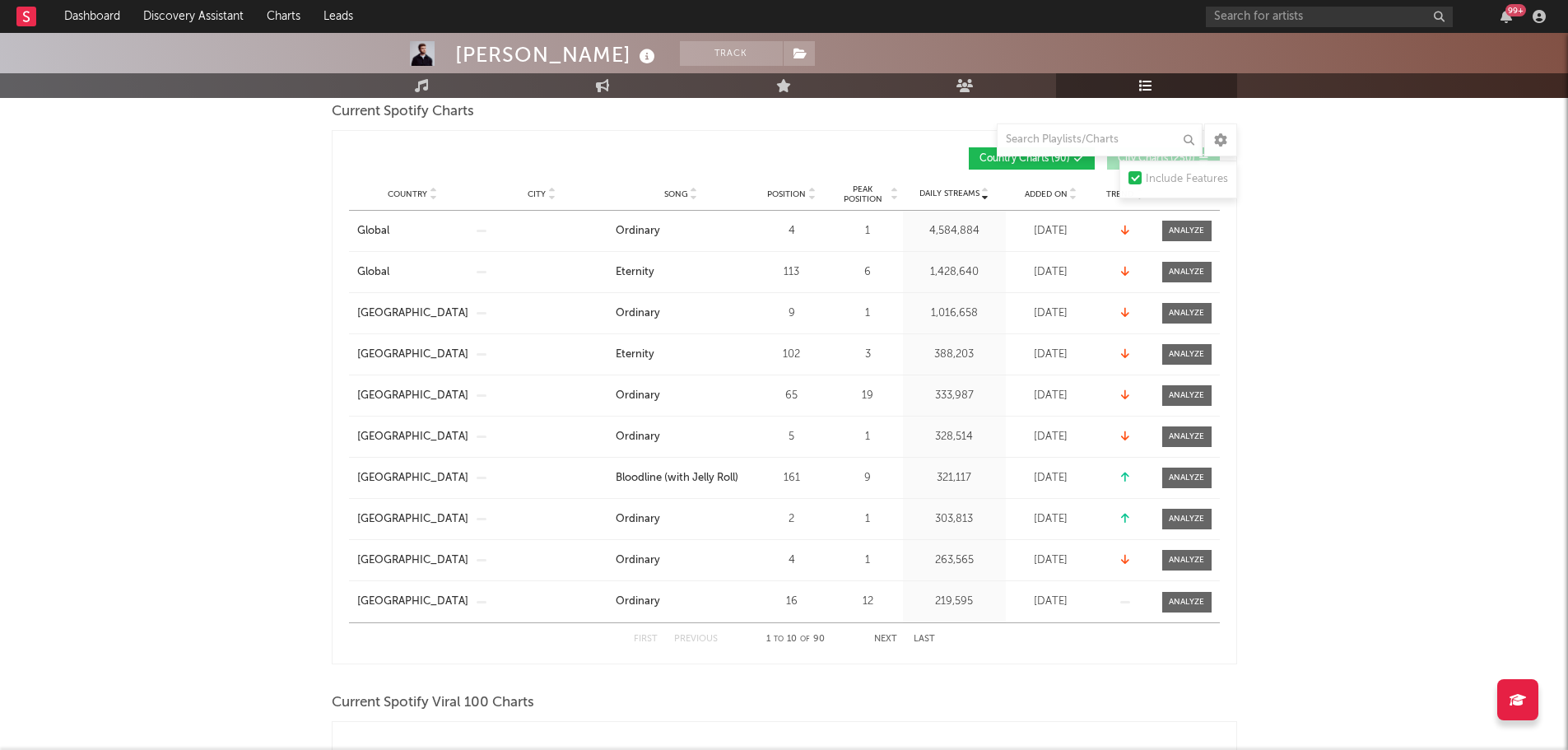
click at [792, 193] on span "Position" at bounding box center [787, 193] width 39 height 10
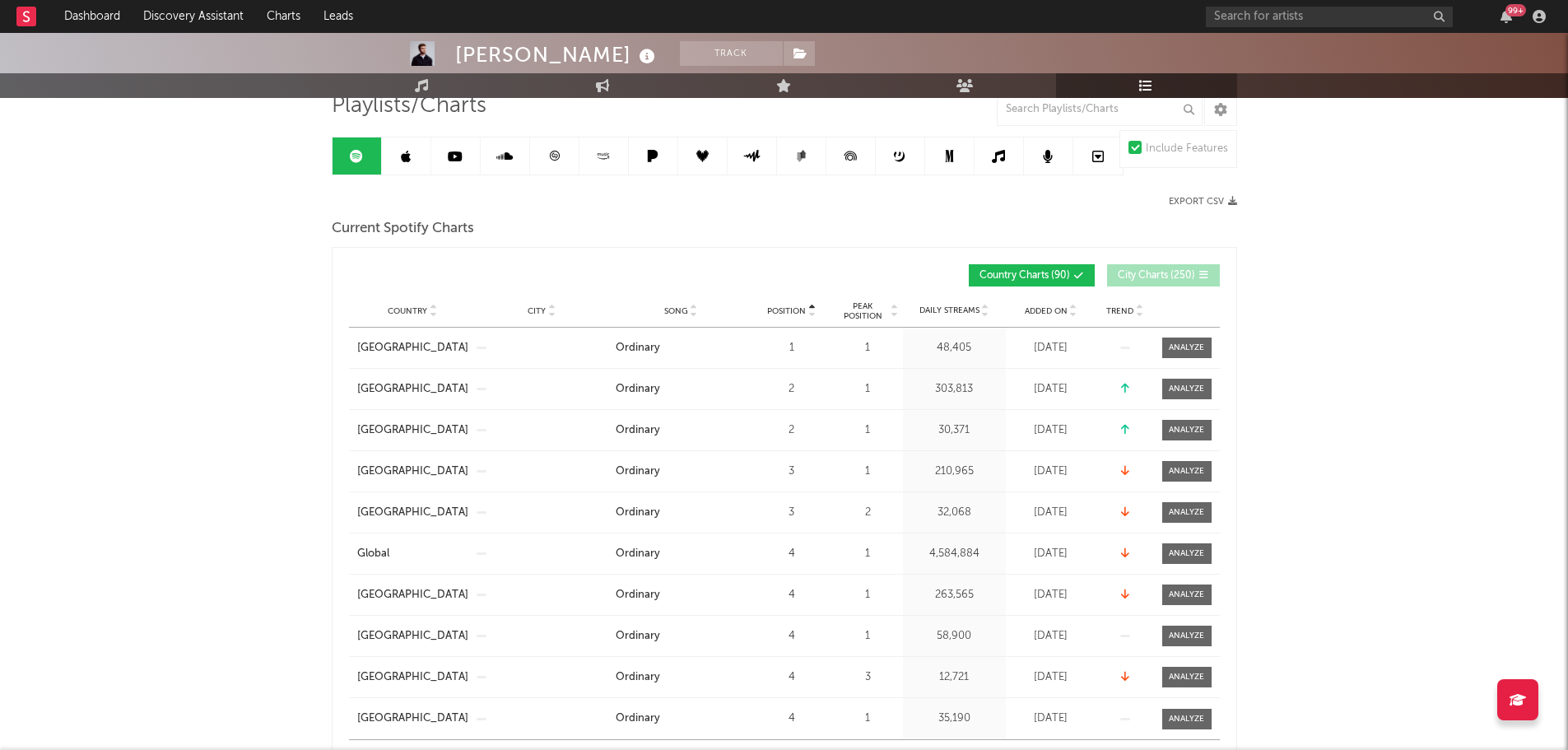
scroll to position [83, 0]
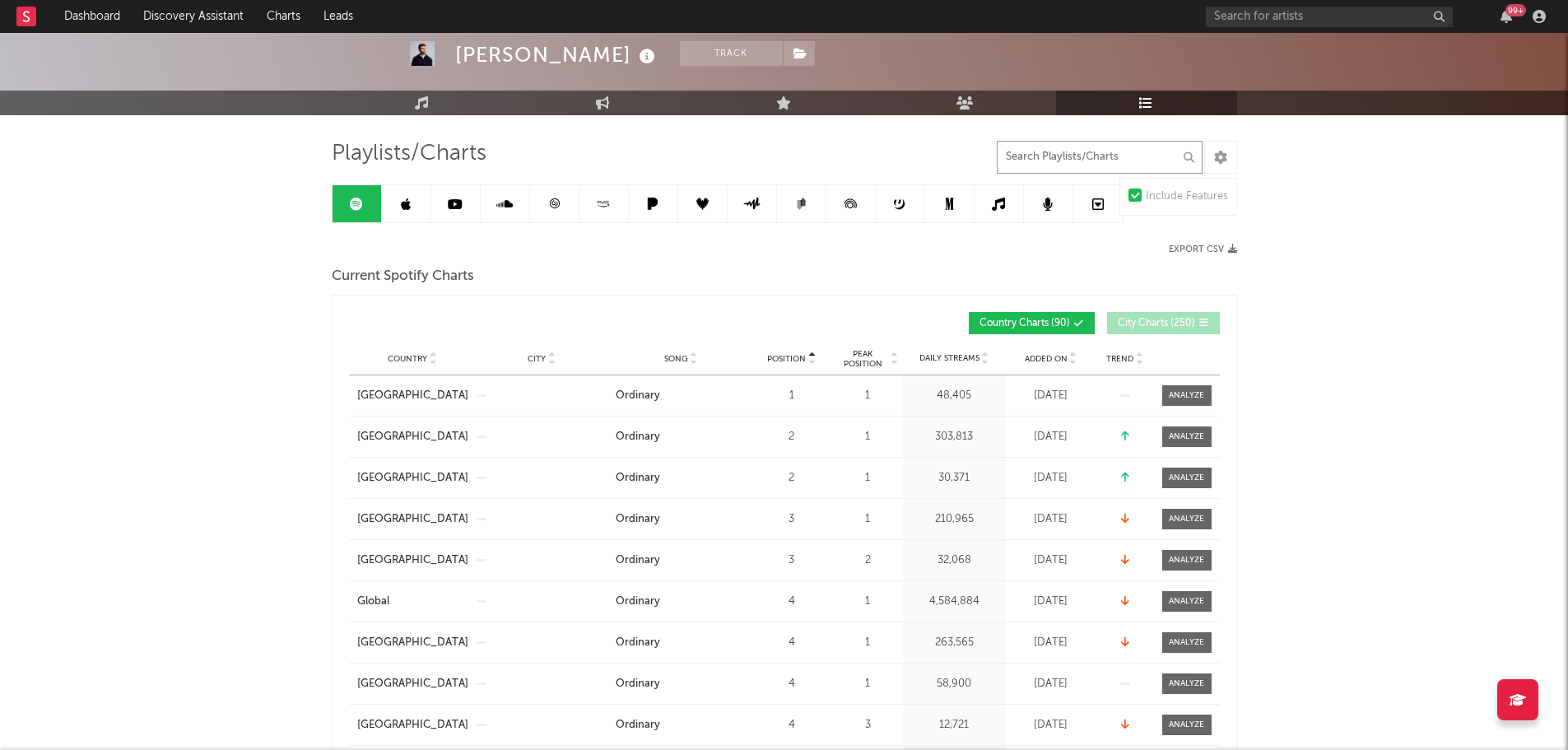
click at [1069, 162] on input "text" at bounding box center [1100, 157] width 206 height 33
type input "eternity"
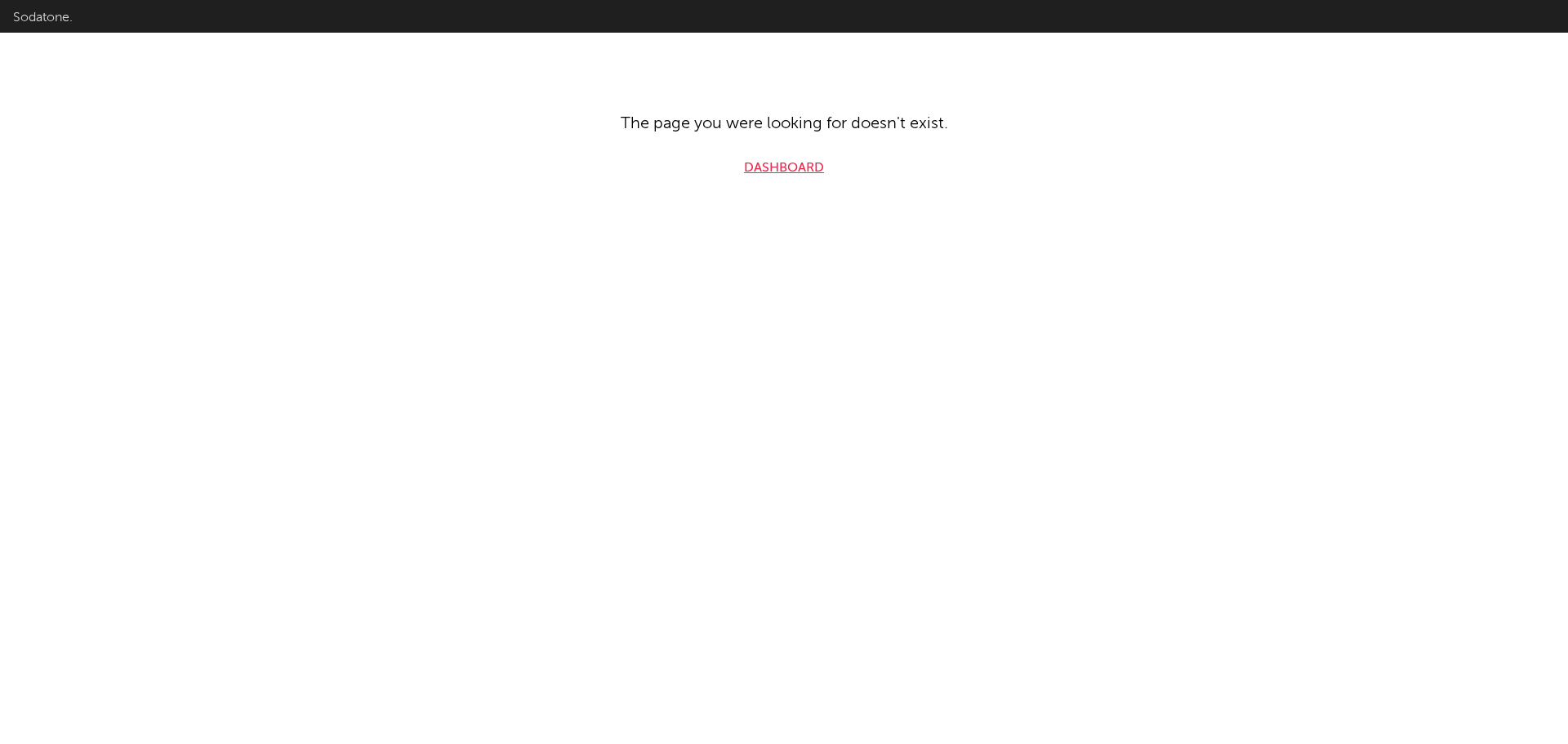
click at [772, 176] on link "Dashboard" at bounding box center [784, 168] width 80 height 19
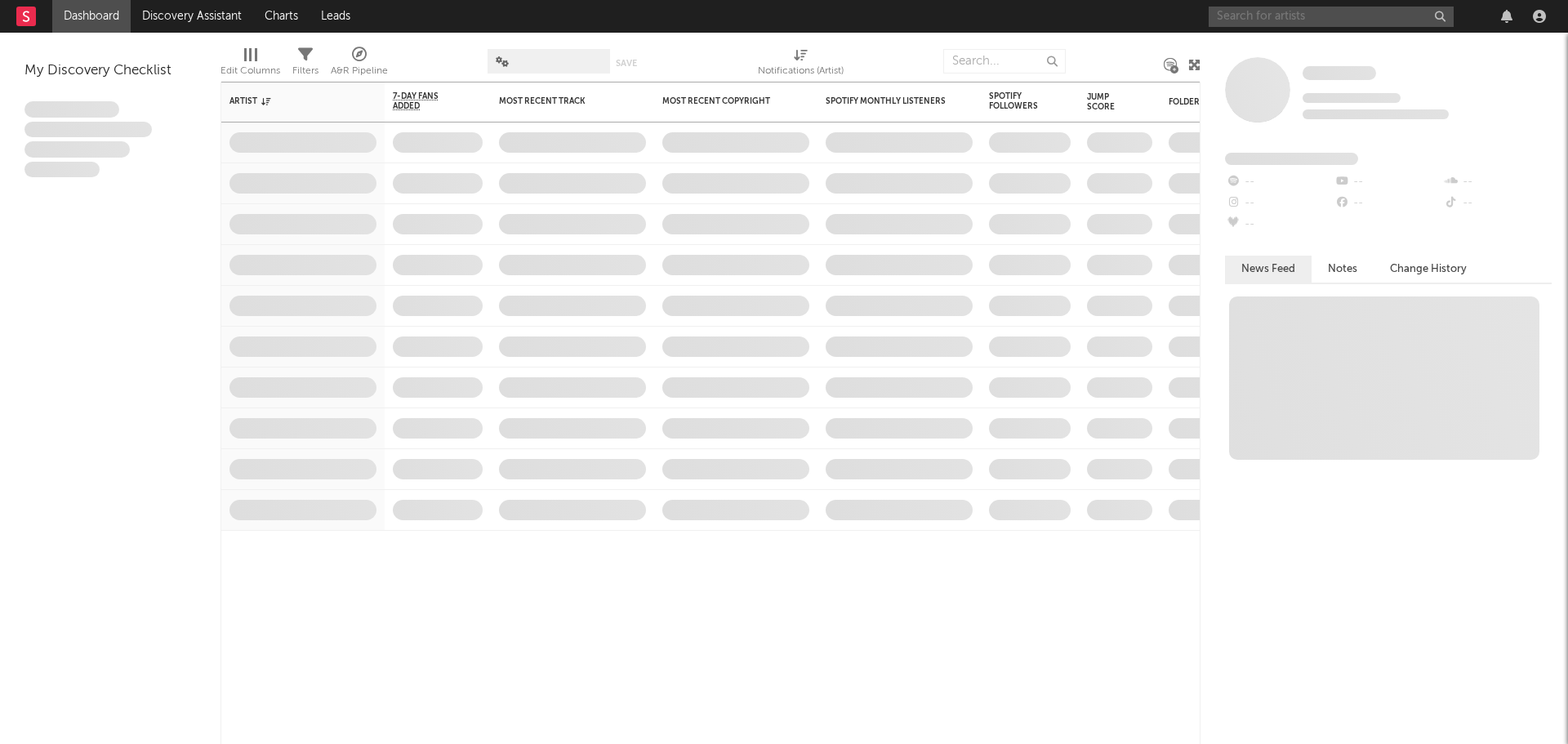
click at [1296, 25] on input "text" at bounding box center [1331, 16] width 245 height 20
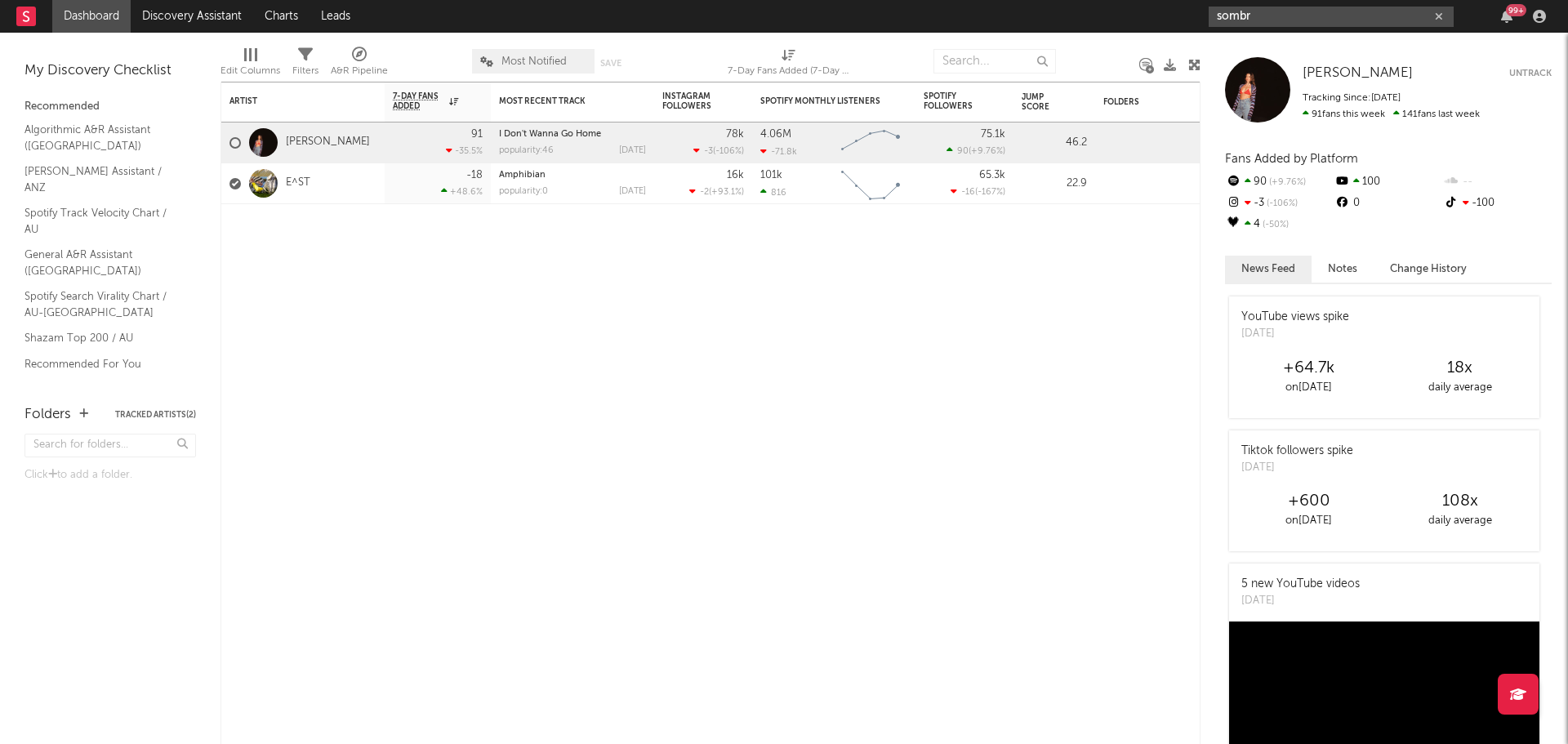
click at [1308, 18] on input "sombr" at bounding box center [1331, 16] width 245 height 20
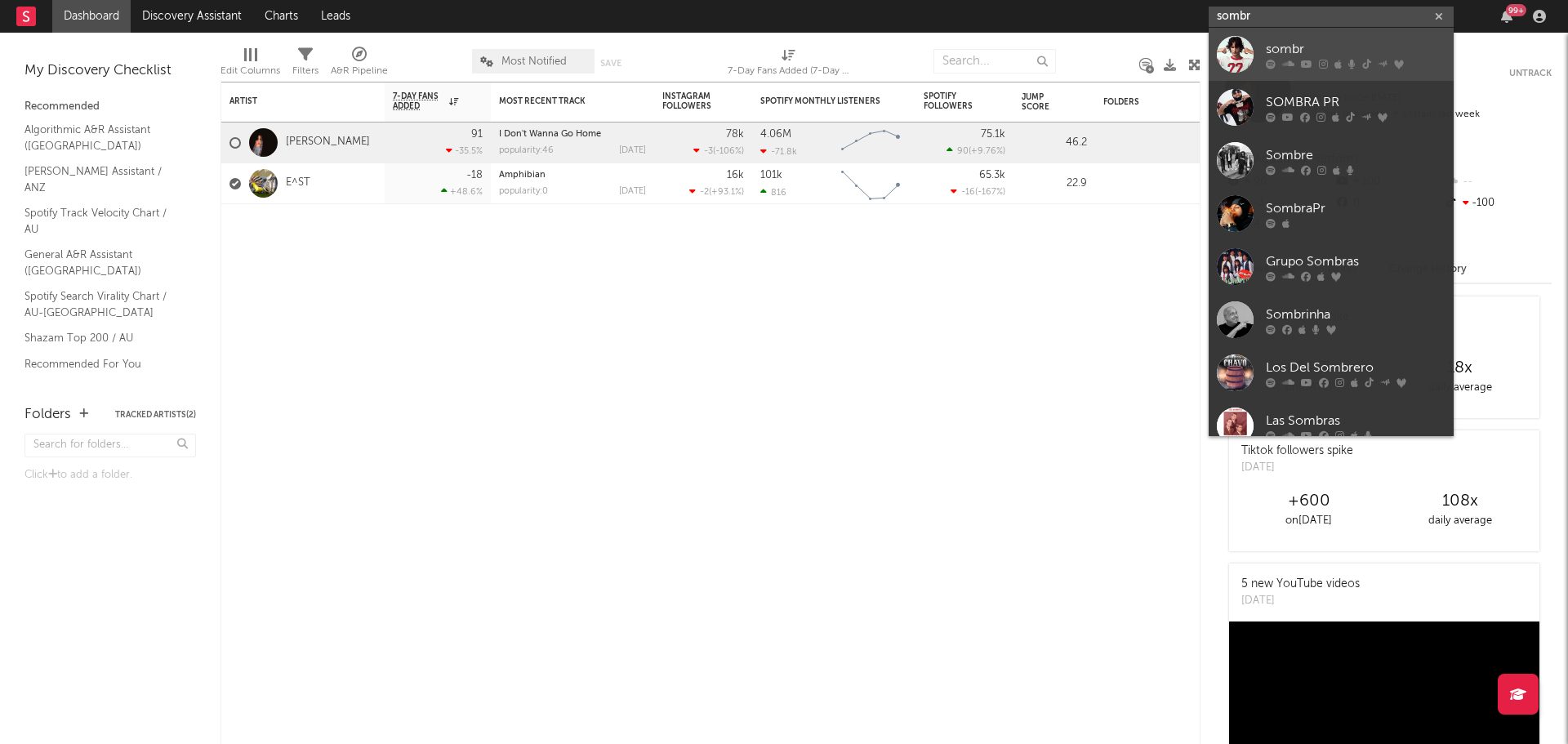
type input "sombr"
click at [1304, 56] on div "sombr" at bounding box center [1356, 49] width 180 height 19
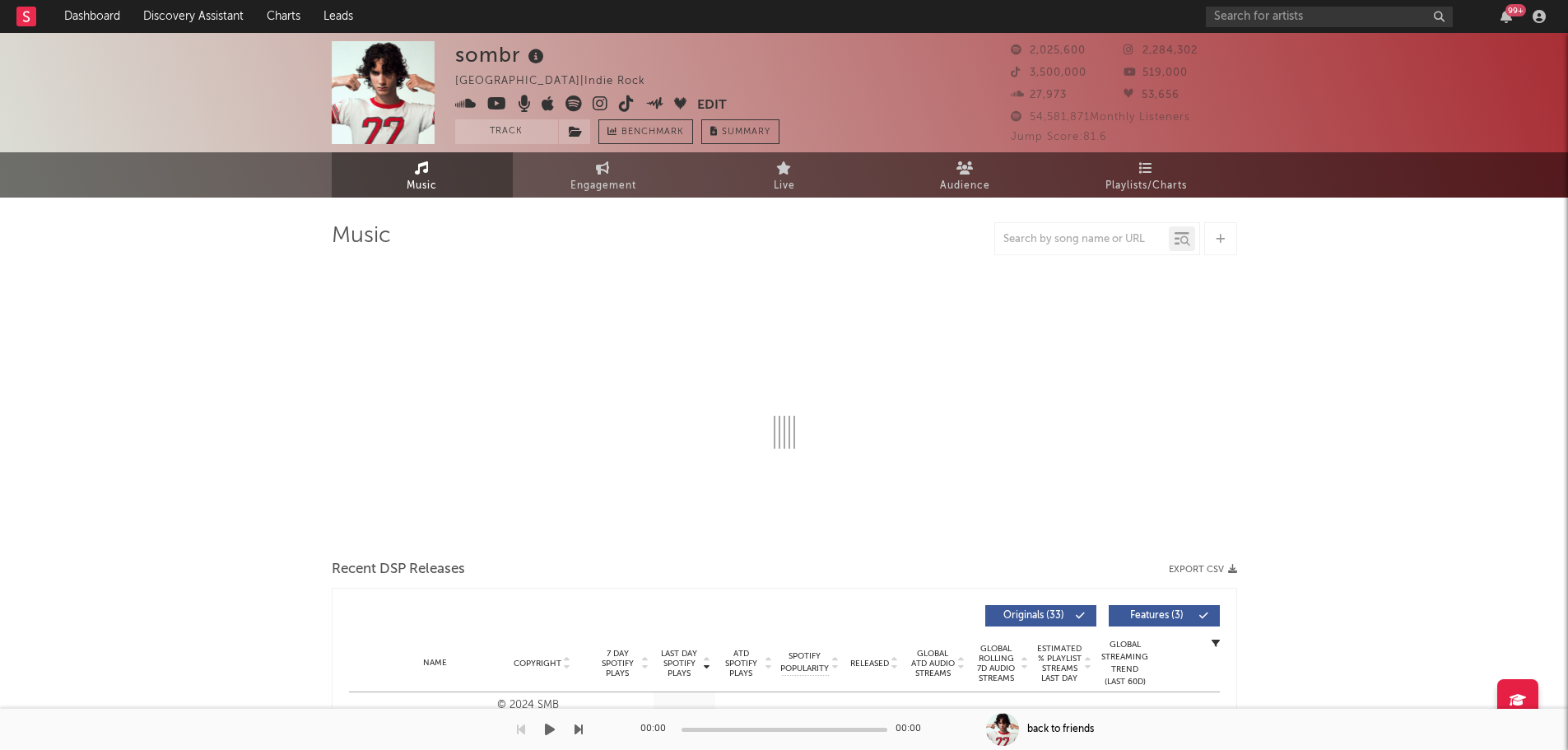
select select "6m"
